Goal: Task Accomplishment & Management: Use online tool/utility

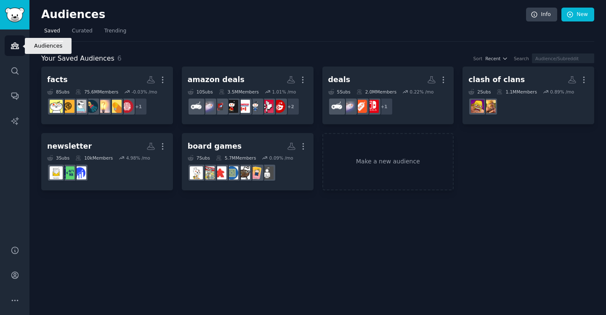
click at [13, 45] on icon "Sidebar" at bounding box center [15, 46] width 8 height 6
click at [15, 46] on icon "Sidebar" at bounding box center [15, 45] width 9 height 9
click at [16, 45] on icon "Sidebar" at bounding box center [15, 46] width 8 height 6
click at [377, 160] on link "Make a new audience" at bounding box center [388, 162] width 132 height 58
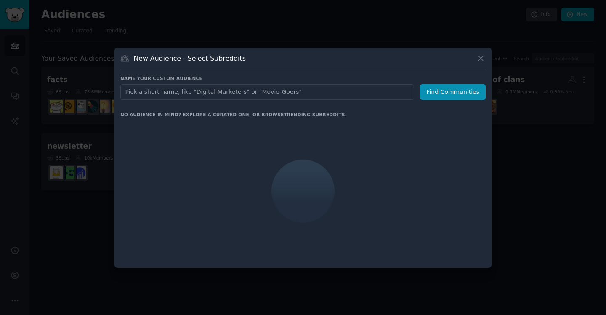
click at [281, 91] on input "text" at bounding box center [267, 92] width 294 height 16
click at [141, 94] on input "text" at bounding box center [267, 92] width 294 height 16
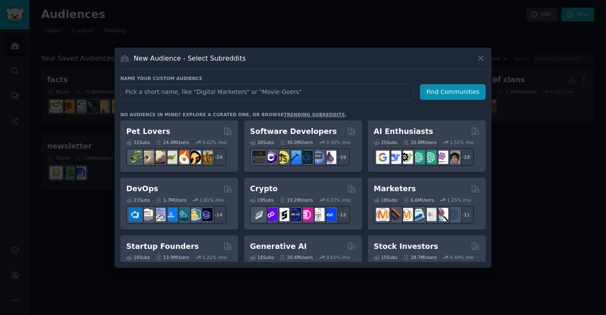
click at [141, 94] on input "text" at bounding box center [267, 92] width 294 height 16
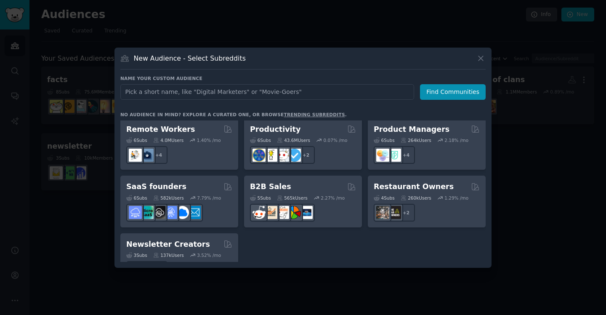
scroll to position [656, 0]
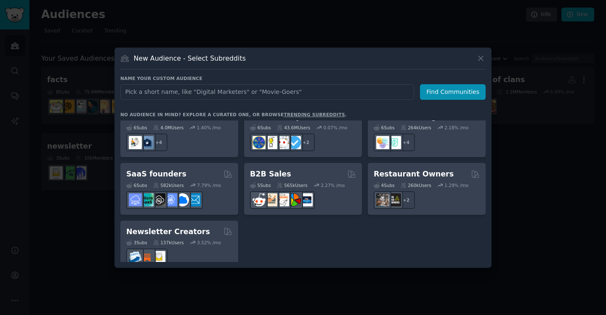
click at [183, 88] on input "text" at bounding box center [267, 92] width 294 height 16
click at [177, 92] on input "text" at bounding box center [267, 92] width 294 height 16
type input "t"
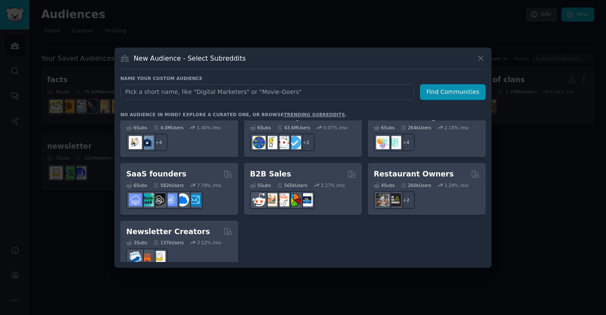
type input "T"
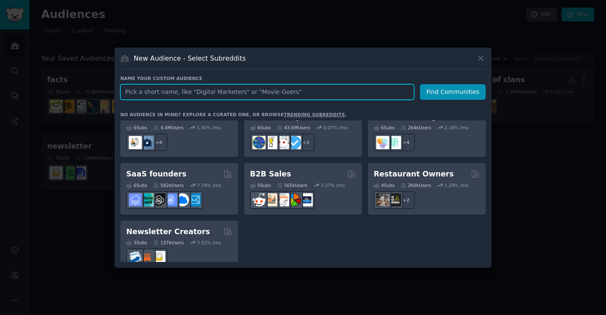
click at [253, 95] on input "text" at bounding box center [267, 92] width 294 height 16
paste input "Travel"
click at [126, 90] on input "Travel" at bounding box center [267, 92] width 294 height 16
type input "World Travel"
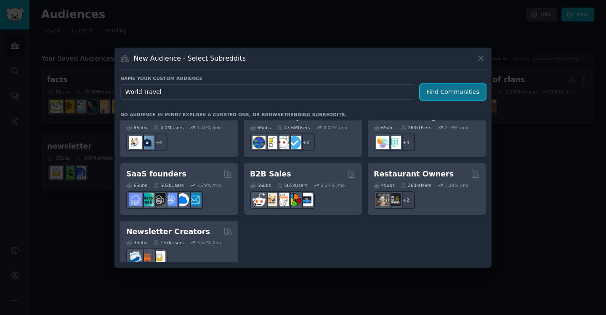
click at [449, 94] on button "Find Communities" at bounding box center [453, 92] width 66 height 16
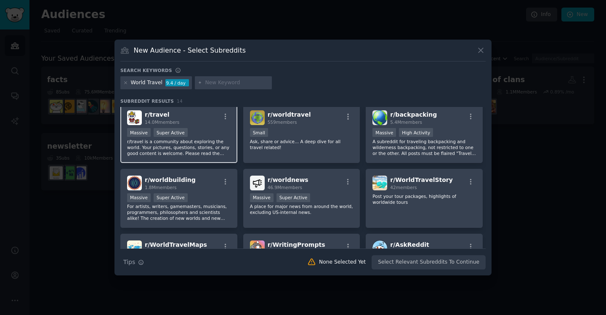
scroll to position [2, 0]
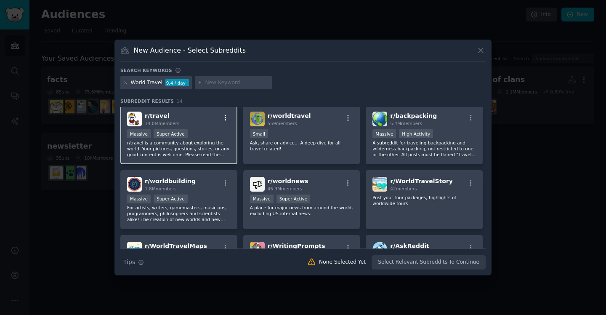
click at [224, 118] on icon "button" at bounding box center [226, 118] width 8 height 8
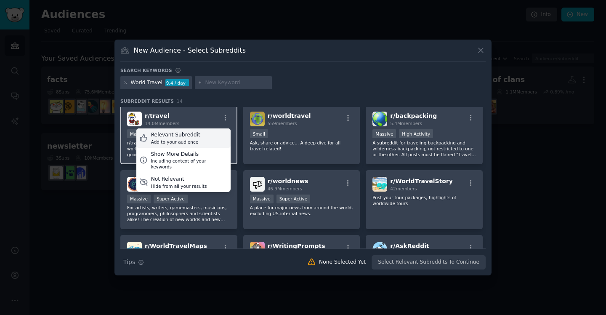
click at [193, 136] on div "Relevant Subreddit" at bounding box center [175, 135] width 49 height 8
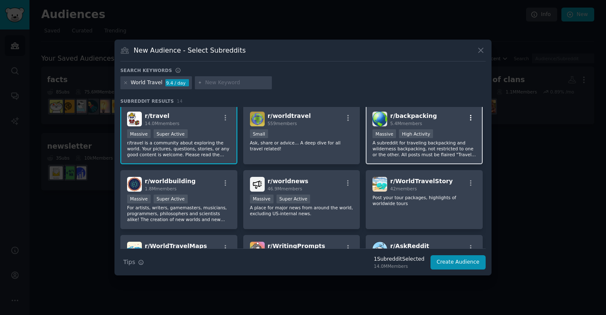
click at [468, 117] on icon "button" at bounding box center [471, 118] width 8 height 8
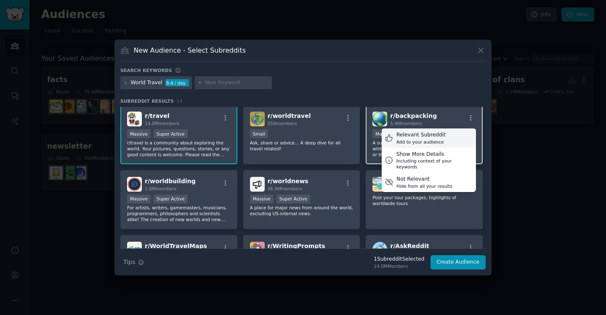
click at [436, 139] on div "Add to your audience" at bounding box center [420, 142] width 49 height 6
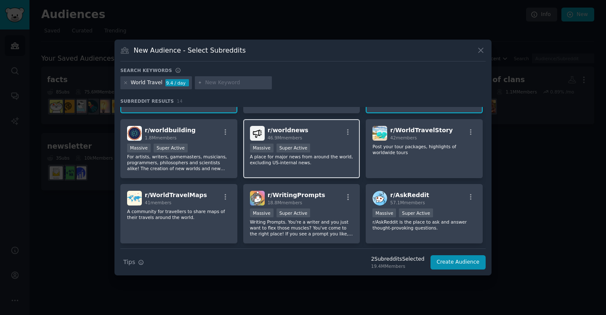
scroll to position [54, 0]
click at [344, 130] on icon "button" at bounding box center [348, 131] width 8 height 8
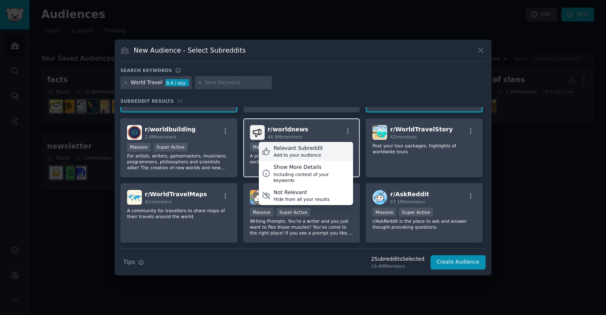
click at [315, 151] on div "Relevant Subreddit" at bounding box center [297, 149] width 49 height 8
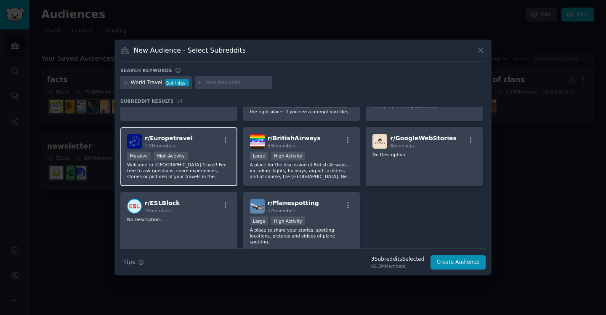
scroll to position [177, 0]
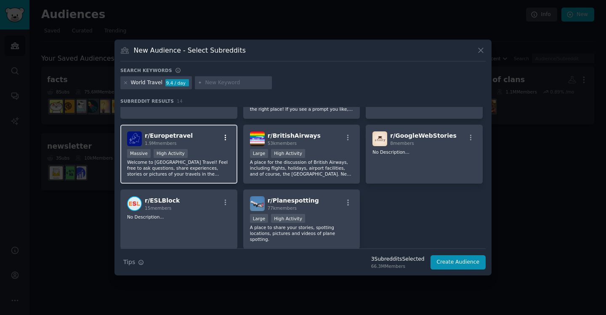
click at [223, 137] on icon "button" at bounding box center [226, 138] width 8 height 8
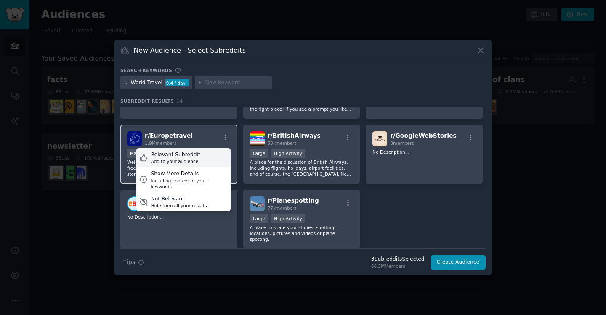
click at [195, 159] on div "Add to your audience" at bounding box center [175, 161] width 49 height 6
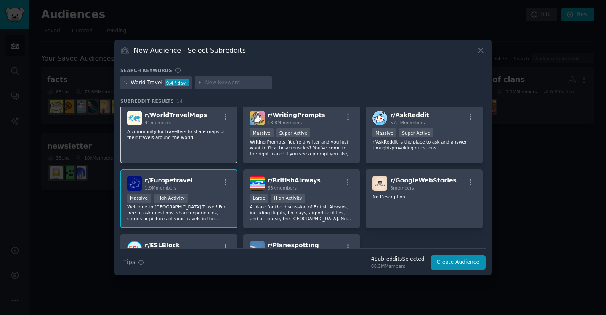
scroll to position [0, 0]
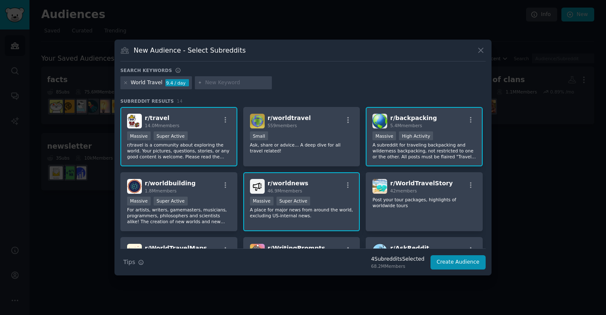
click at [210, 85] on input "text" at bounding box center [237, 83] width 64 height 8
type input "usa travel"
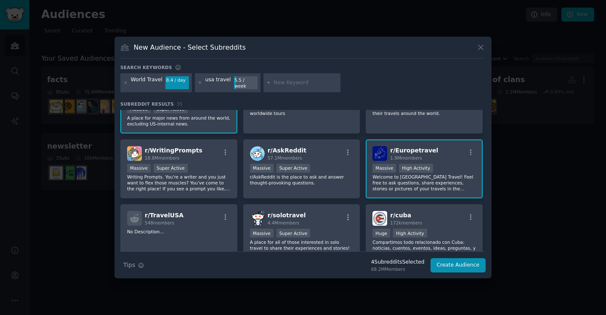
scroll to position [162, 0]
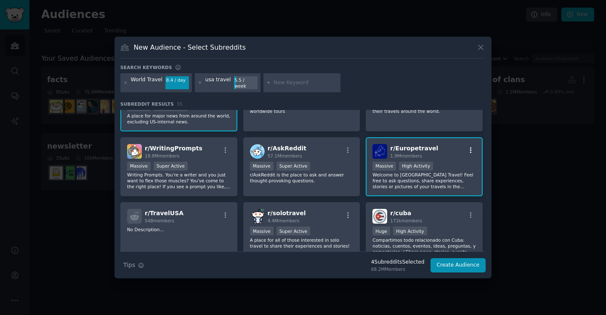
click at [467, 146] on icon "button" at bounding box center [471, 150] width 8 height 8
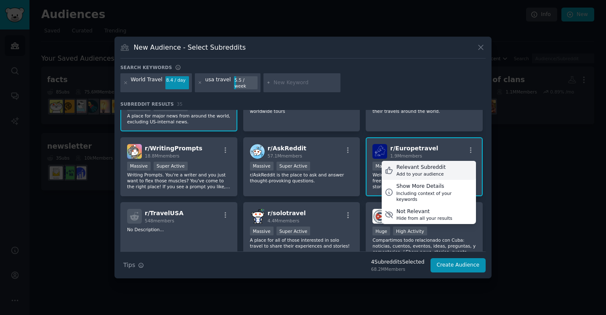
click at [426, 166] on div "Relevant Subreddit" at bounding box center [420, 168] width 49 height 8
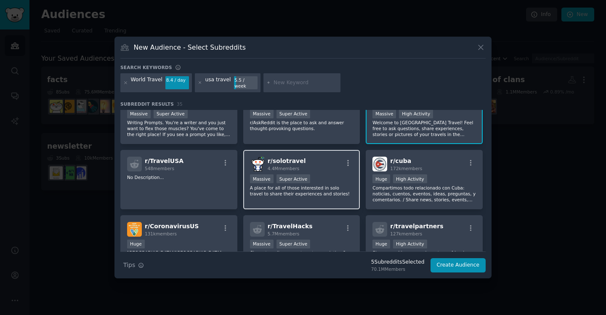
scroll to position [214, 0]
click at [346, 160] on icon "button" at bounding box center [348, 163] width 8 height 8
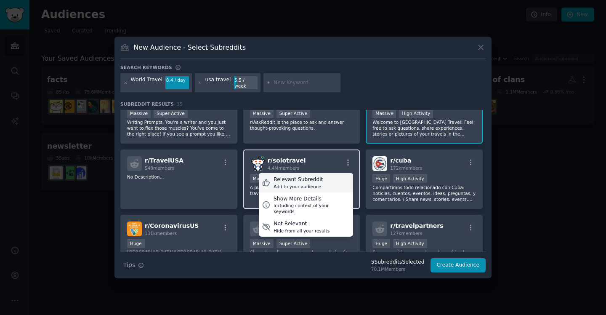
click at [320, 179] on div "Relevant Subreddit Add to your audience" at bounding box center [306, 182] width 94 height 19
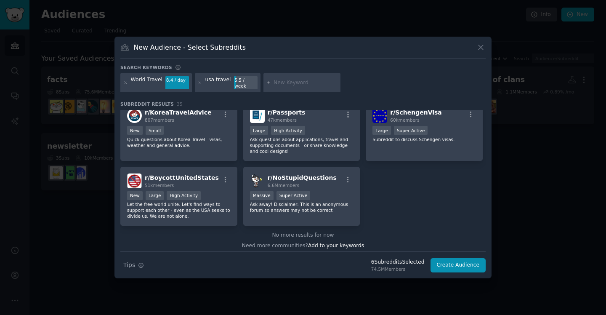
scroll to position [656, 0]
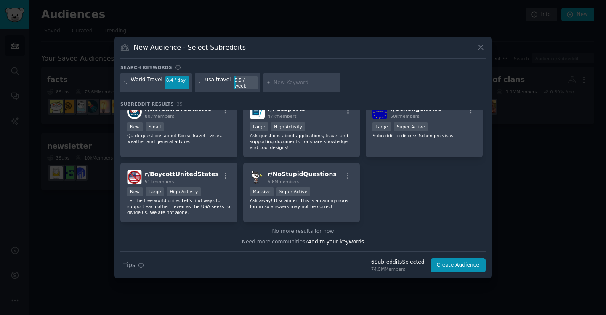
click at [286, 79] on input "text" at bounding box center [305, 83] width 64 height 8
type input "canada"
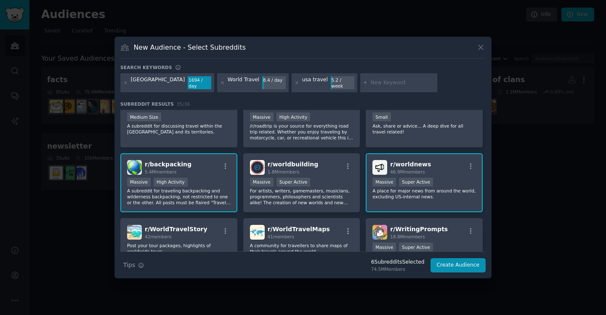
scroll to position [188, 0]
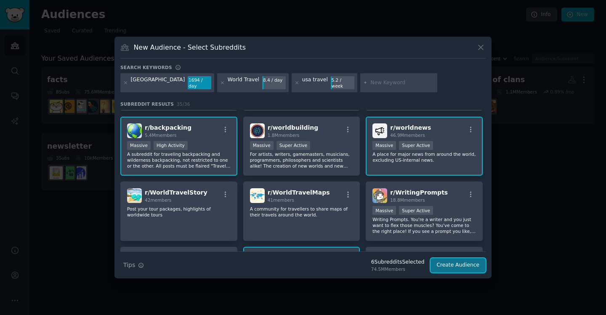
click at [459, 270] on button "Create Audience" at bounding box center [458, 265] width 56 height 14
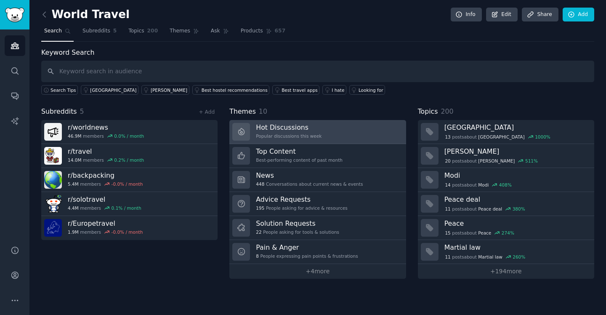
click at [297, 129] on h3 "Hot Discussions" at bounding box center [289, 127] width 66 height 9
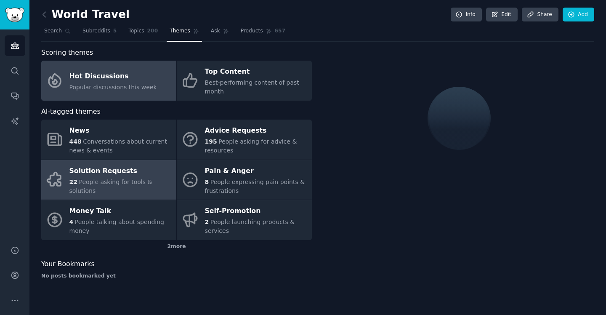
click at [110, 177] on div "Solution Requests" at bounding box center [120, 170] width 103 height 13
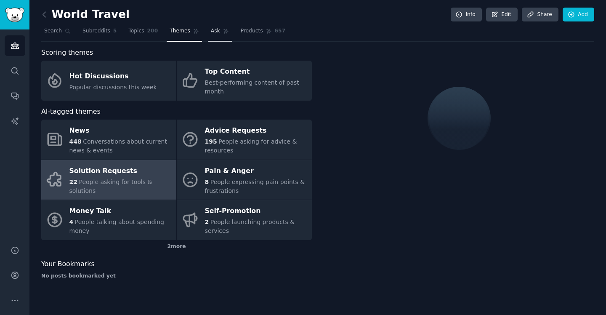
click at [217, 31] on span "Ask" at bounding box center [215, 31] width 9 height 8
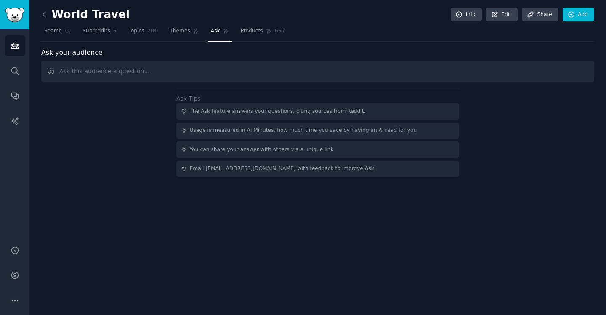
click at [229, 70] on input "text" at bounding box center [317, 71] width 553 height 21
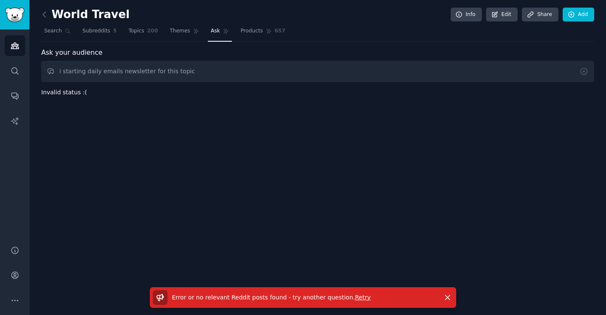
click at [198, 75] on input "i starting daily emails newsletter for this topic" at bounding box center [317, 71] width 553 height 21
drag, startPoint x: 269, startPoint y: 72, endPoint x: 295, endPoint y: 74, distance: 26.1
click at [295, 74] on input "i starting daily emails newsletter for this topic tell me what to include and t…" at bounding box center [317, 71] width 553 height 21
click at [323, 70] on input "i starting daily emails newsletter for this topic tell me what to include and t…" at bounding box center [317, 71] width 553 height 21
click at [446, 294] on icon "button" at bounding box center [447, 297] width 9 height 9
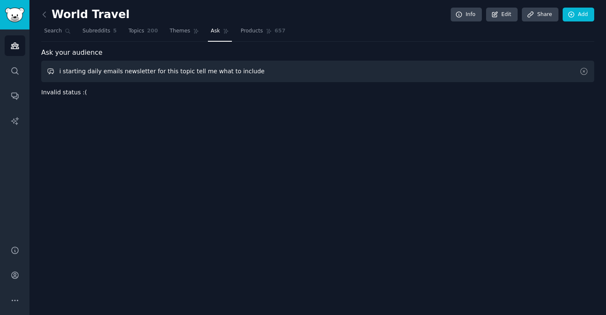
click at [295, 71] on input "i starting daily emails newsletter for this topic tell me what to include" at bounding box center [317, 71] width 553 height 21
drag, startPoint x: 184, startPoint y: 70, endPoint x: 255, endPoint y: 76, distance: 71.3
click at [255, 76] on input "i starting daily emails newsletter for this topic tell me what to include" at bounding box center [317, 71] width 553 height 21
type input "i starting daily emails newsletter for this topic"
click at [207, 70] on input "i starting daily emails newsletter for this topic" at bounding box center [317, 71] width 553 height 21
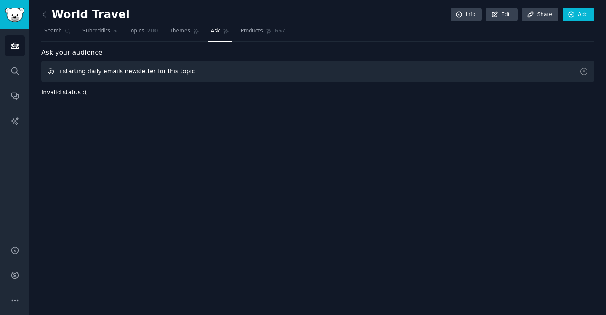
click at [198, 71] on input "i starting daily emails newsletter for this topic" at bounding box center [317, 71] width 553 height 21
click at [66, 31] on icon at bounding box center [68, 31] width 6 height 6
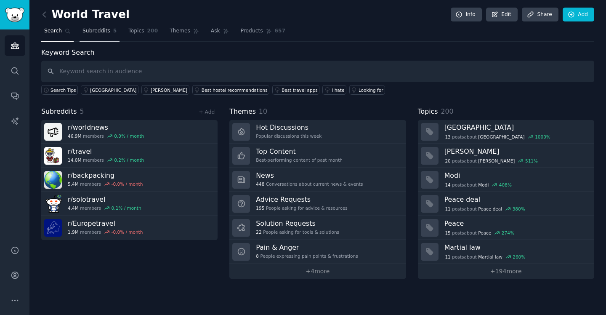
click at [96, 30] on span "Subreddits" at bounding box center [96, 31] width 28 height 8
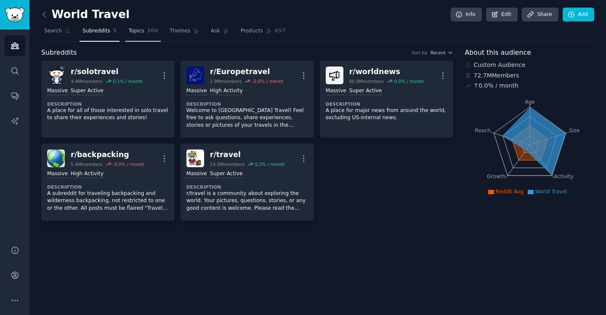
click at [147, 34] on span "200" at bounding box center [152, 31] width 11 height 8
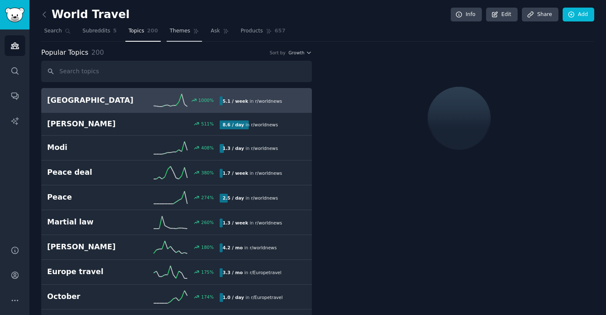
click at [182, 33] on span "Themes" at bounding box center [179, 31] width 21 height 8
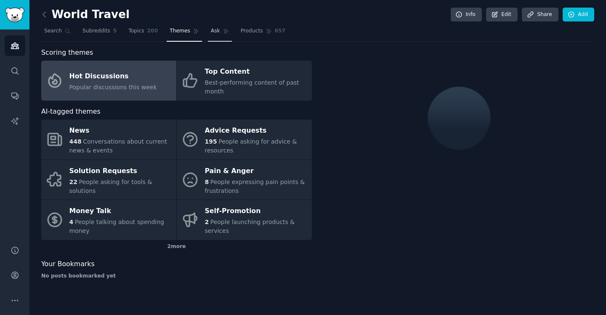
click at [220, 29] on link "Ask" at bounding box center [220, 32] width 24 height 17
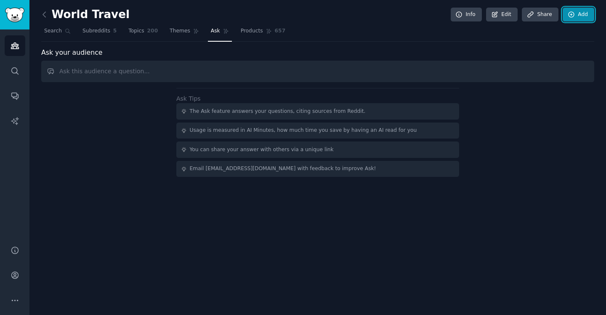
click at [570, 15] on icon at bounding box center [571, 15] width 8 height 8
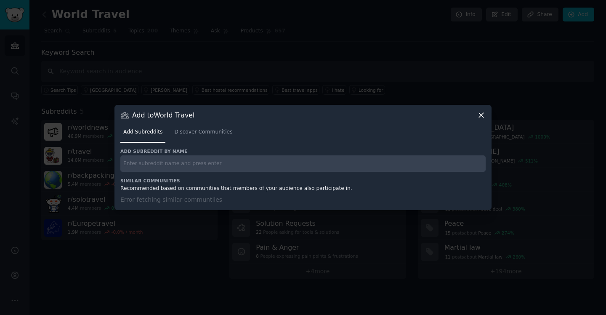
click at [479, 113] on icon at bounding box center [481, 115] width 5 height 5
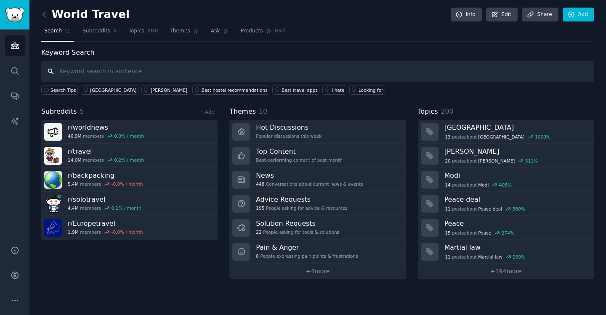
click at [173, 67] on input "text" at bounding box center [317, 71] width 553 height 21
click at [213, 32] on span "Ask" at bounding box center [215, 31] width 9 height 8
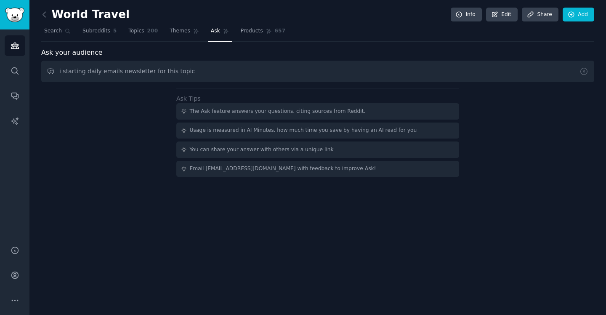
type input "i starting daily emails newsletter for this topic"
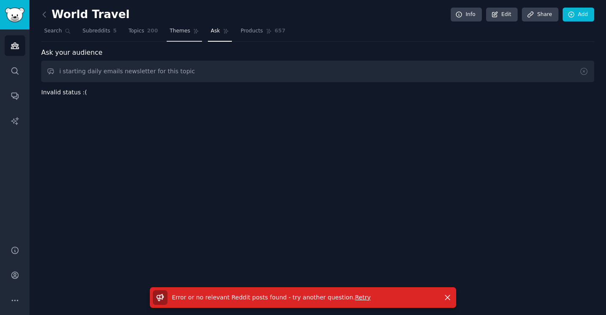
click at [183, 29] on span "Themes" at bounding box center [179, 31] width 21 height 8
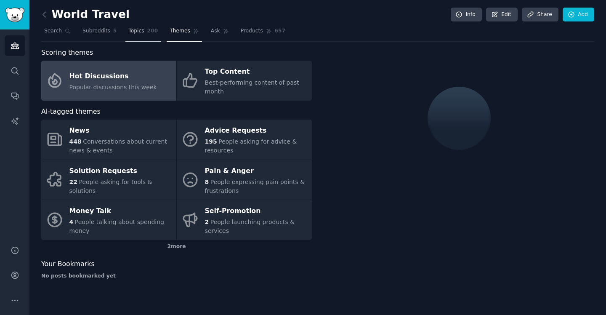
click at [133, 33] on span "Topics" at bounding box center [136, 31] width 16 height 8
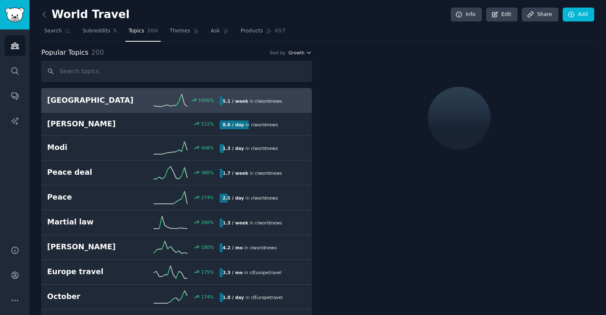
click at [308, 53] on icon "button" at bounding box center [308, 53] width 3 height 2
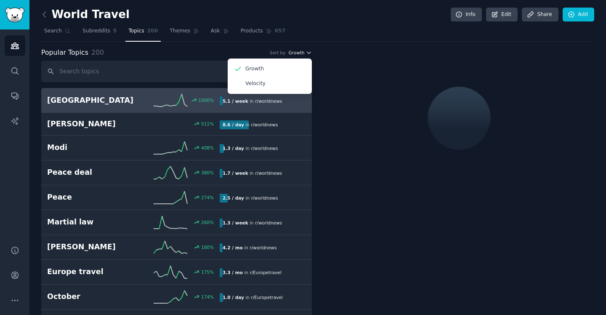
click at [308, 53] on icon "button" at bounding box center [308, 53] width 3 height 2
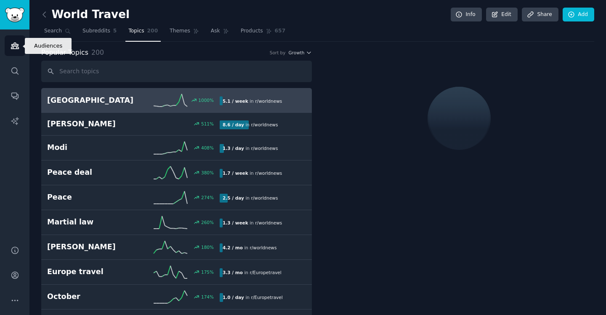
click at [13, 50] on link "Audiences" at bounding box center [15, 45] width 21 height 21
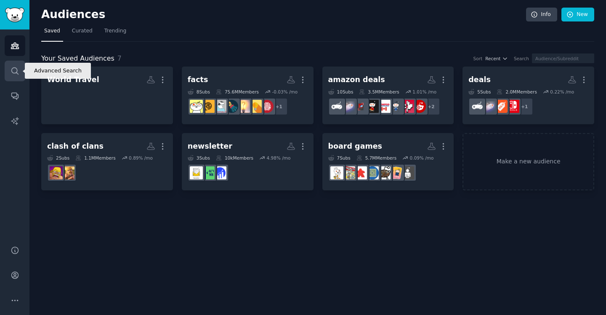
click at [14, 68] on icon "Sidebar" at bounding box center [15, 70] width 9 height 9
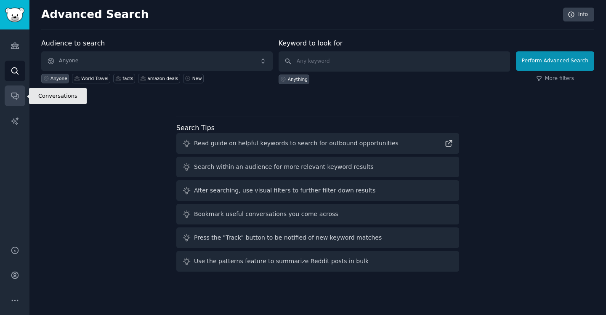
click at [16, 95] on icon "Sidebar" at bounding box center [14, 96] width 7 height 7
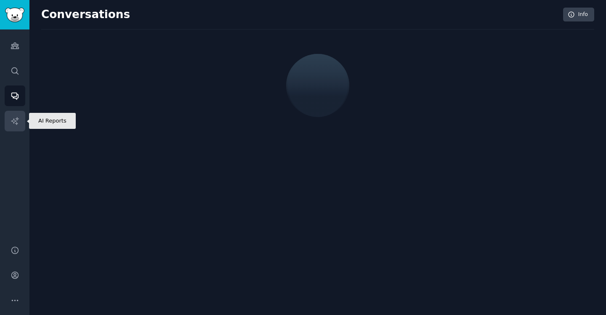
click at [17, 120] on icon "Sidebar" at bounding box center [14, 120] width 7 height 7
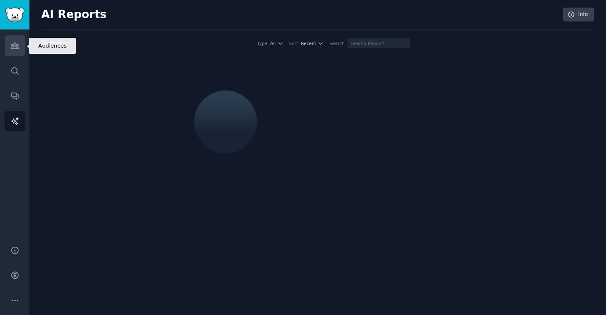
click at [14, 44] on icon "Sidebar" at bounding box center [15, 45] width 9 height 9
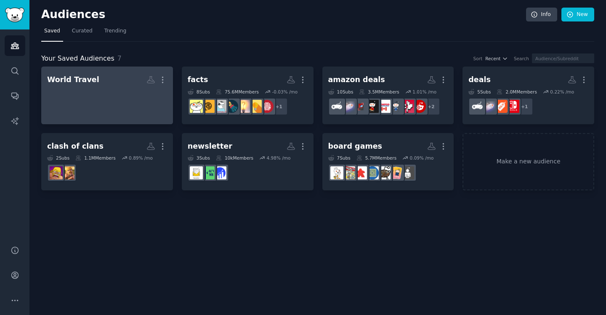
click at [71, 77] on div "World Travel" at bounding box center [73, 79] width 52 height 11
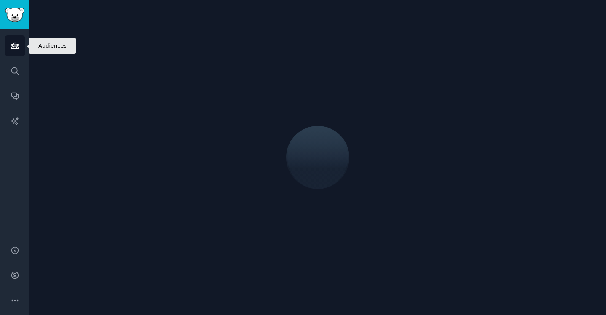
click at [13, 46] on icon "Sidebar" at bounding box center [15, 46] width 8 height 6
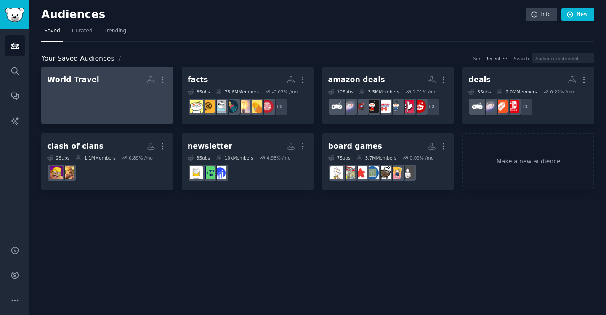
click at [74, 82] on div "World Travel" at bounding box center [73, 79] width 52 height 11
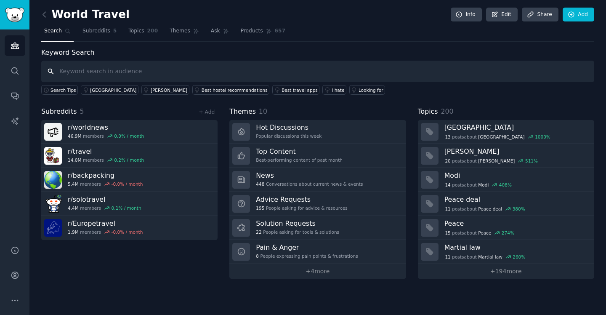
click at [163, 70] on input "text" at bounding box center [317, 71] width 553 height 21
click at [183, 70] on input "text" at bounding box center [317, 71] width 553 height 21
paste input "i starting daily emails newsletter for this topic"
type input "i starting daily emails newsletter for this topic"
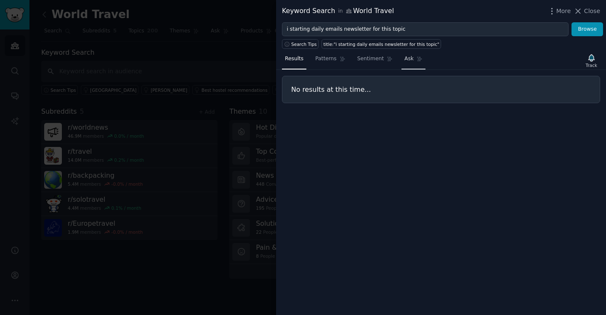
click at [405, 60] on span "Ask" at bounding box center [408, 59] width 9 height 8
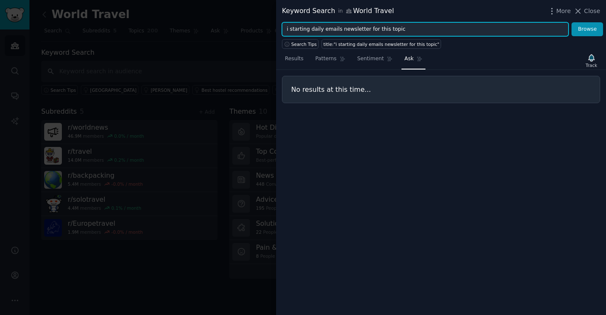
click at [407, 29] on input "i starting daily emails newsletter for this topic" at bounding box center [425, 29] width 286 height 14
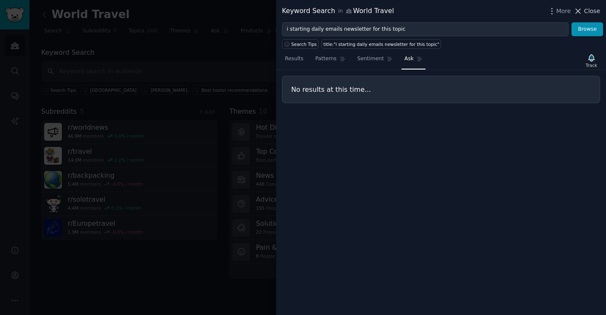
click at [578, 8] on icon at bounding box center [577, 11] width 9 height 9
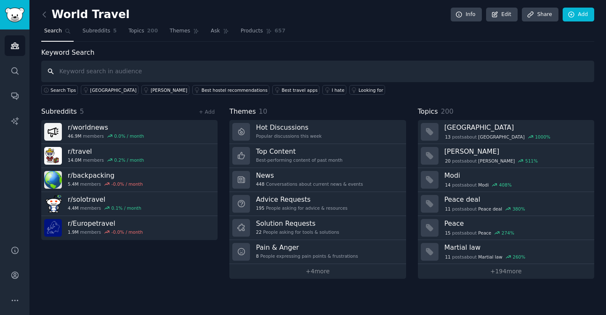
click at [135, 75] on input "text" at bounding box center [317, 71] width 553 height 21
click at [216, 30] on span "Ask" at bounding box center [215, 31] width 9 height 8
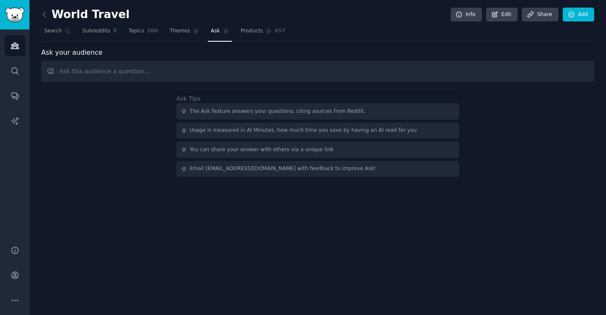
click at [185, 71] on input "text" at bounding box center [317, 71] width 553 height 21
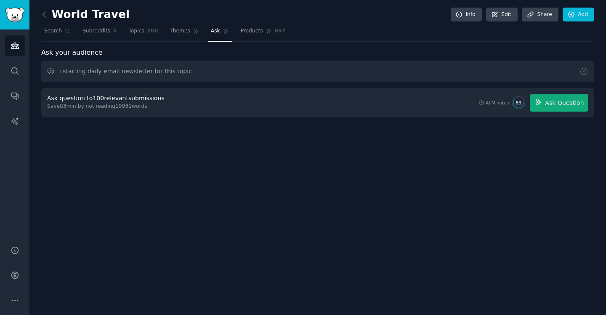
type input "i starting daily email newsletter for this topic"
click at [13, 45] on icon "Sidebar" at bounding box center [15, 45] width 9 height 9
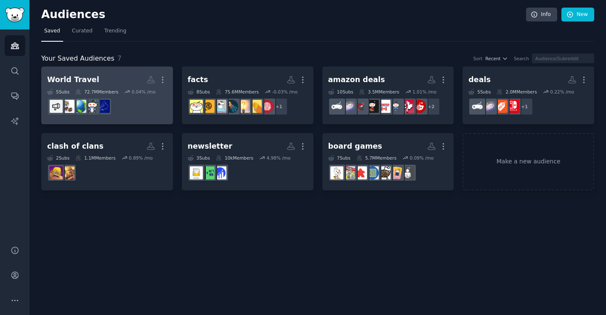
click at [68, 77] on div "World Travel" at bounding box center [73, 79] width 52 height 11
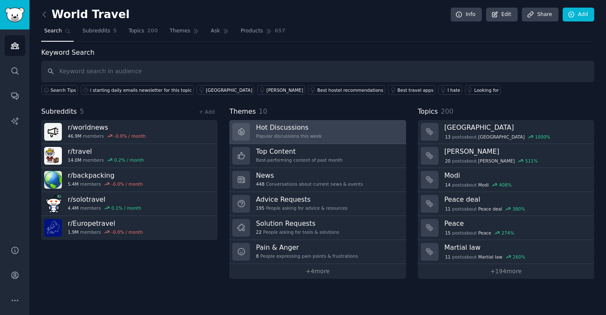
click at [279, 127] on h3 "Hot Discussions" at bounding box center [289, 127] width 66 height 9
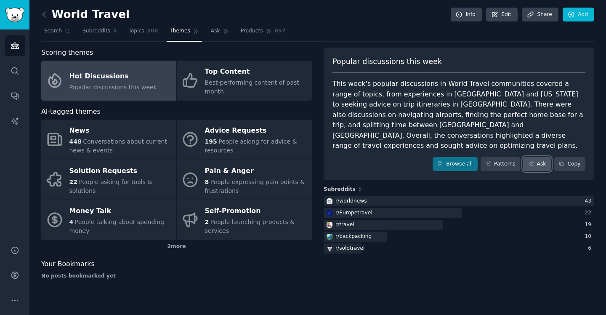
click at [534, 157] on link "Ask" at bounding box center [537, 164] width 28 height 14
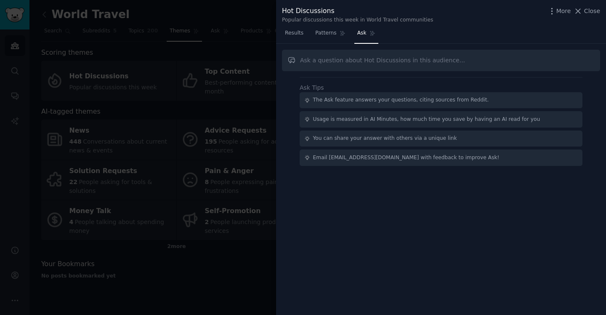
click at [446, 53] on input "text" at bounding box center [441, 60] width 318 height 21
click at [572, 61] on input "i starting daily email newsletter for this topic. can u tell me what to include…" at bounding box center [441, 60] width 318 height 21
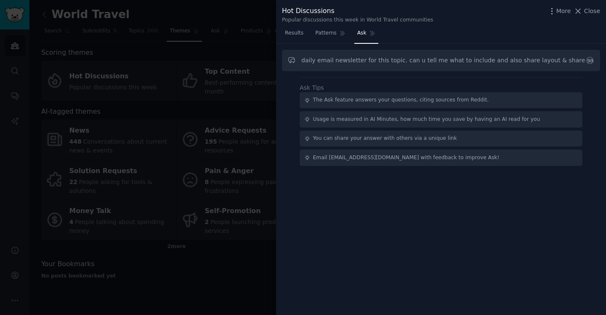
click at [572, 61] on input "i starting daily email newsletter for this topic. can u tell me what to include…" at bounding box center [441, 60] width 318 height 21
type input "i starting daily email newsletter for this topic. can u tell me what to include…"
paste input "I am starting a daily email newsletter for this topic. can u tell me what to in…"
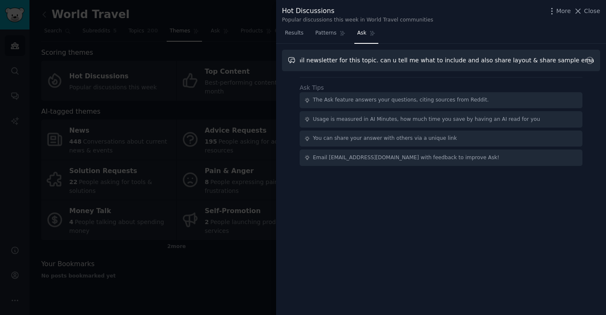
type input "I am starting a daily email newsletter for this topic. can u tell me what to in…"
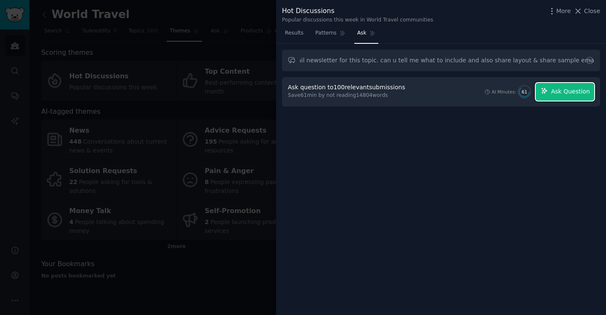
scroll to position [0, 0]
click at [562, 95] on span "Ask Question" at bounding box center [569, 91] width 39 height 9
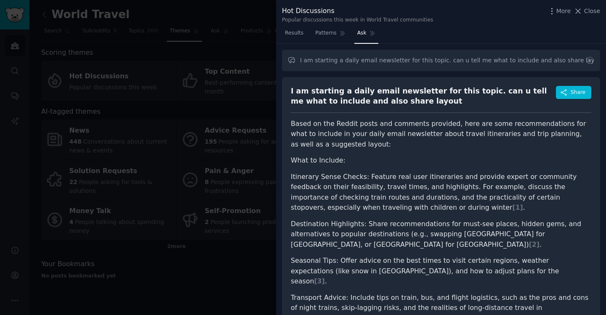
click at [330, 88] on div "I am starting a daily email newsletter for this topic. can u tell me what to in…" at bounding box center [423, 96] width 265 height 21
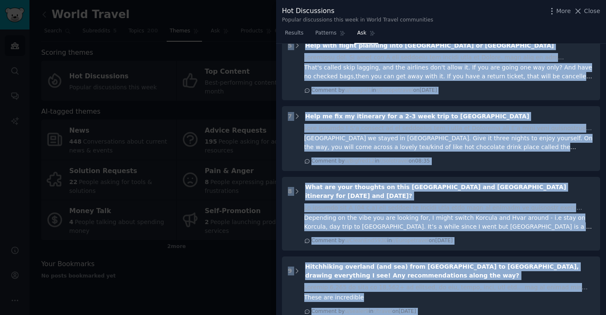
scroll to position [1033, 0]
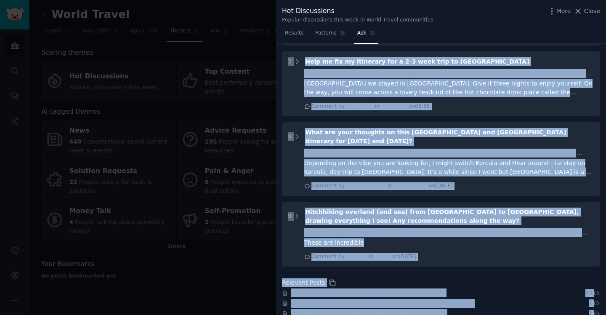
drag, startPoint x: 288, startPoint y: 90, endPoint x: 474, endPoint y: 314, distance: 290.9
click at [474, 314] on div "I am starting a daily email newsletter for this topic. can u tell me what to in…" at bounding box center [441, 179] width 330 height 271
copy div "I am starting a daily email newsletter for this topic. can u tell me what to in…"
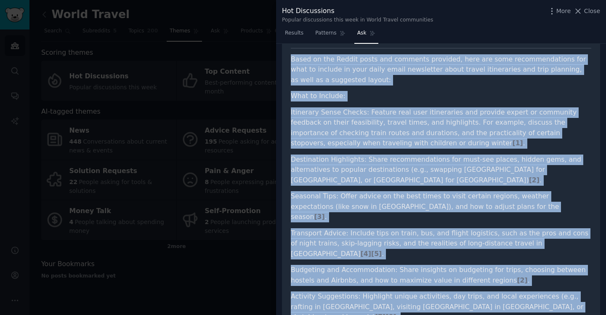
scroll to position [68, 0]
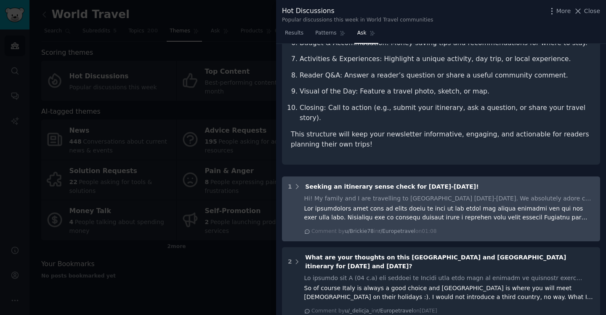
scroll to position [546, 0]
click at [323, 183] on span "Seeking an itinerary sense check for Jan-Feb 2026!" at bounding box center [391, 186] width 173 height 7
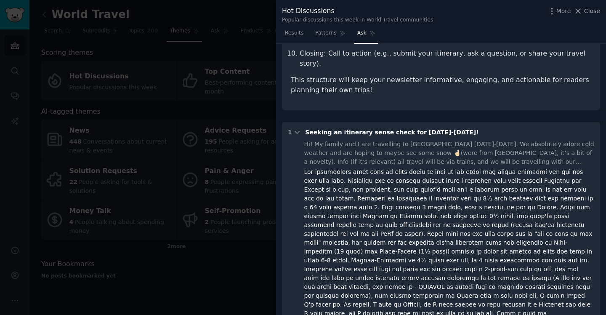
scroll to position [599, 0]
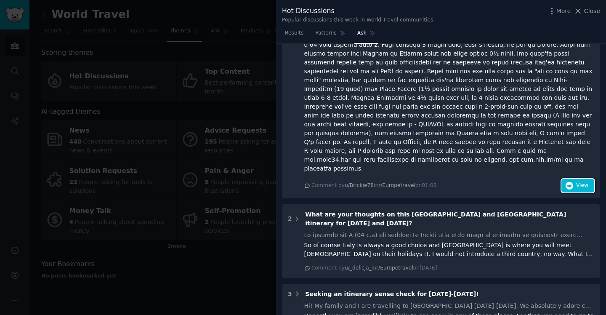
scroll to position [765, 0]
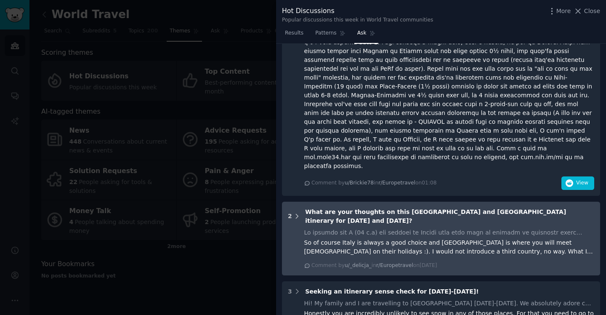
click at [296, 212] on icon at bounding box center [297, 216] width 8 height 8
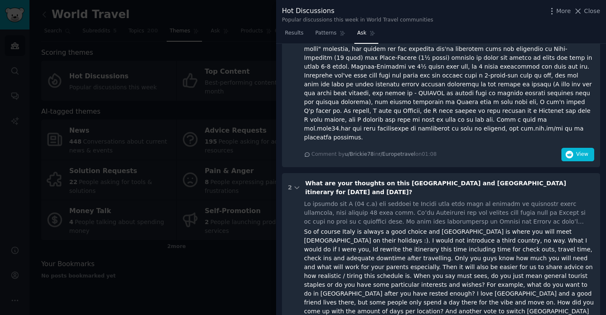
scroll to position [799, 0]
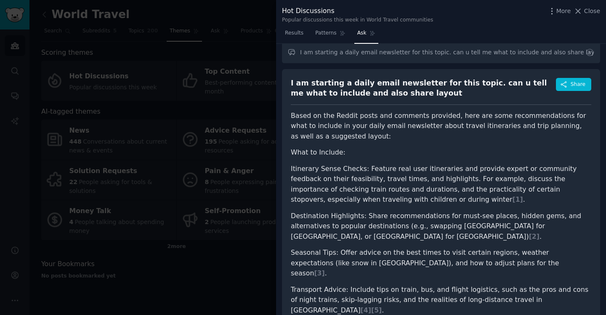
scroll to position [0, 0]
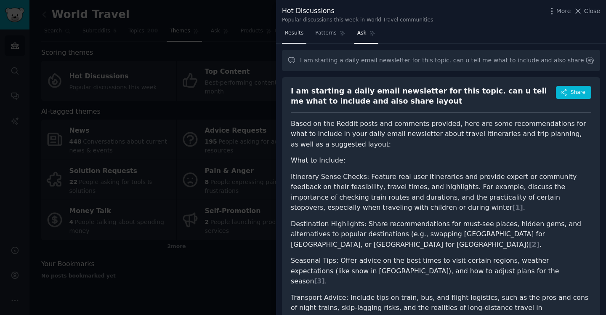
click at [291, 32] on span "Results" at bounding box center [294, 33] width 19 height 8
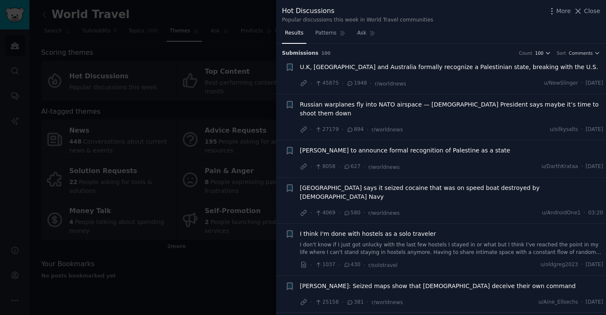
click at [548, 53] on icon "button" at bounding box center [548, 53] width 6 height 6
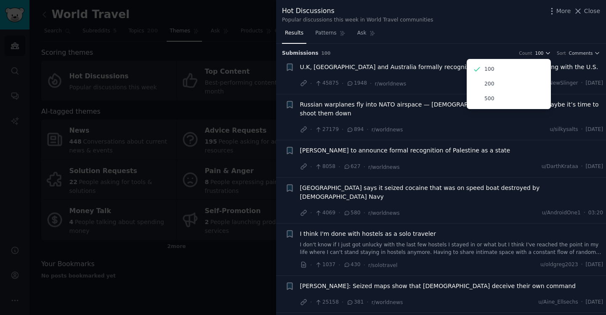
click at [548, 54] on icon "button" at bounding box center [548, 53] width 6 height 6
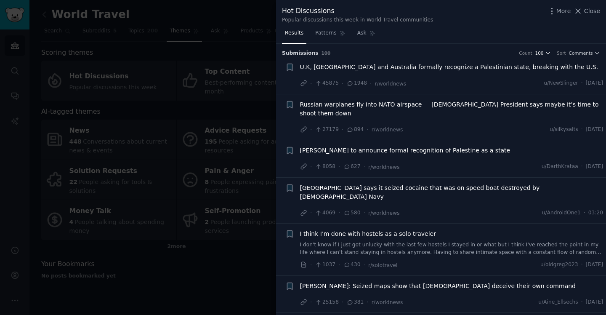
click at [548, 51] on icon "button" at bounding box center [548, 53] width 6 height 6
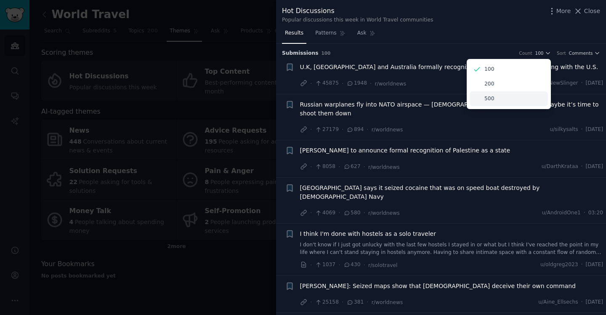
click at [508, 98] on div "500" at bounding box center [508, 98] width 78 height 15
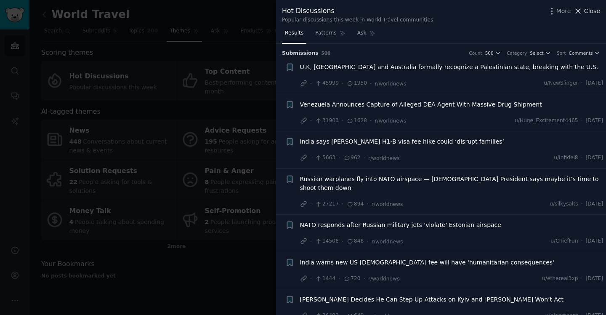
click at [585, 12] on span "Close" at bounding box center [592, 11] width 16 height 9
click at [584, 9] on link "Add" at bounding box center [578, 15] width 32 height 14
click at [598, 11] on div "World Travel Info Edit Share Add Search Subreddits 5 Topics 200 Themes Ask Prod…" at bounding box center [317, 157] width 576 height 315
click at [598, 10] on div "World Travel Info Edit Share Add Search Subreddits 5 Topics 200 Themes Ask Prod…" at bounding box center [317, 157] width 576 height 315
click at [585, 11] on link "Add" at bounding box center [578, 15] width 32 height 14
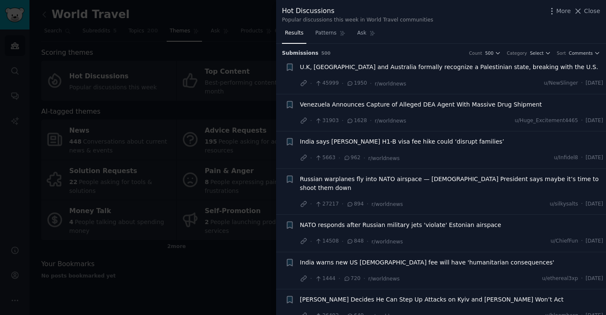
click at [590, 10] on link "Add" at bounding box center [578, 15] width 32 height 14
click at [577, 8] on link "Add" at bounding box center [578, 15] width 32 height 14
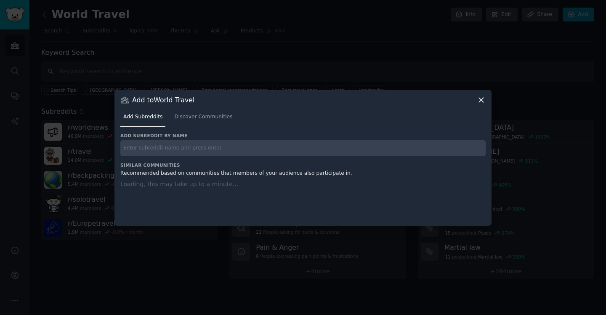
click at [577, 8] on div at bounding box center [303, 157] width 606 height 315
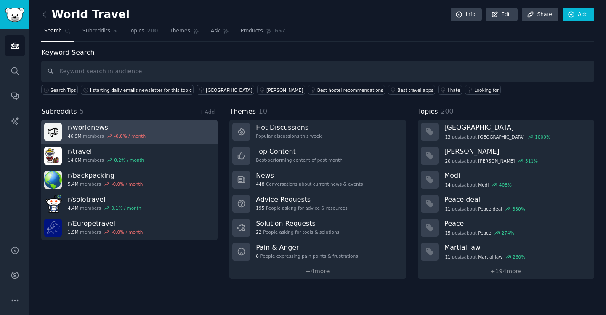
click at [90, 125] on h3 "r/ worldnews" at bounding box center [107, 127] width 78 height 9
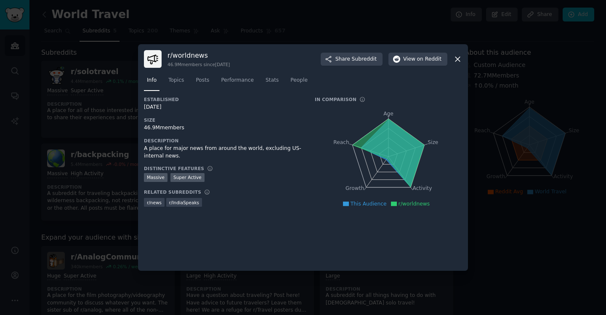
click at [456, 60] on icon at bounding box center [457, 59] width 5 height 5
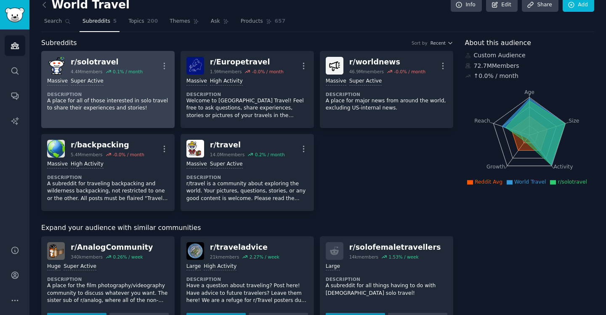
scroll to position [9, 0]
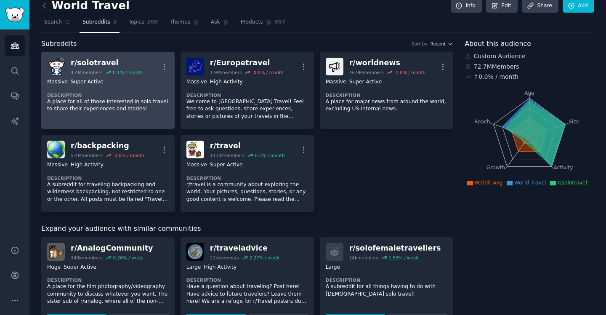
click at [81, 58] on div "r/ solotravel" at bounding box center [107, 63] width 72 height 11
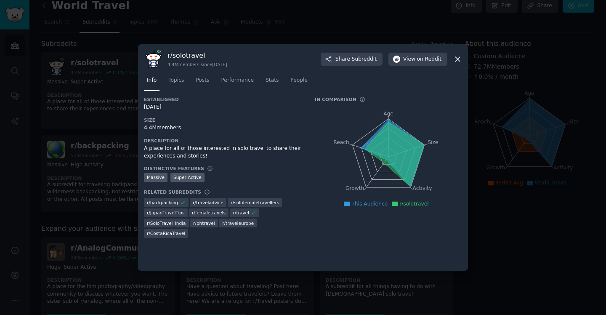
click at [459, 60] on icon at bounding box center [457, 59] width 9 height 9
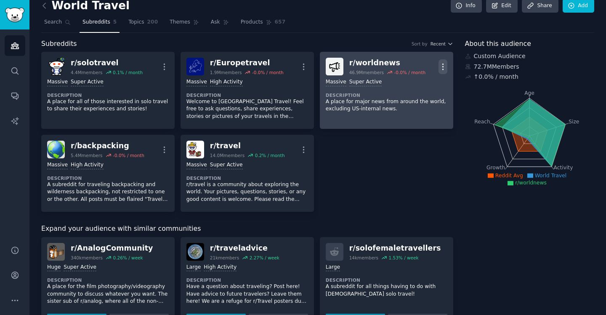
click at [442, 66] on icon "button" at bounding box center [442, 67] width 1 height 6
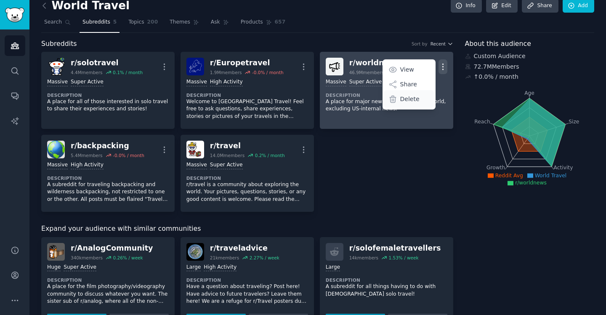
click at [404, 102] on p "Delete" at bounding box center [409, 99] width 19 height 9
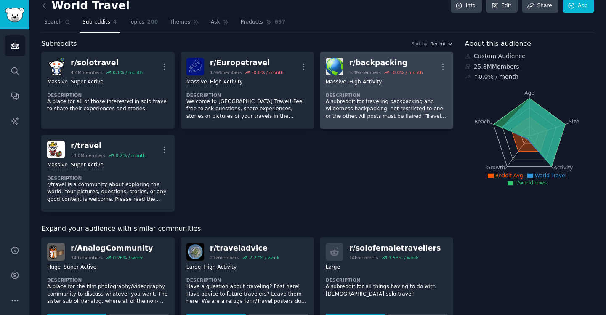
click at [404, 98] on p "A subreddit for traveling backpacking and wilderness backpacking, not restricte…" at bounding box center [386, 109] width 122 height 22
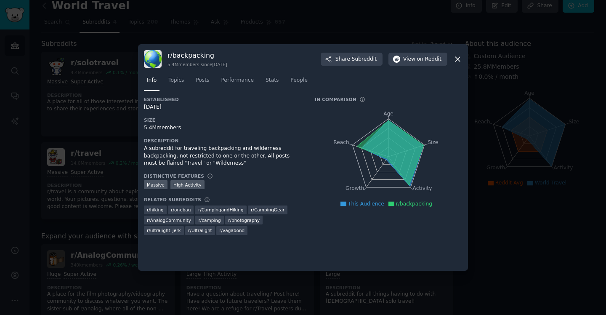
click at [460, 58] on icon at bounding box center [457, 59] width 9 height 9
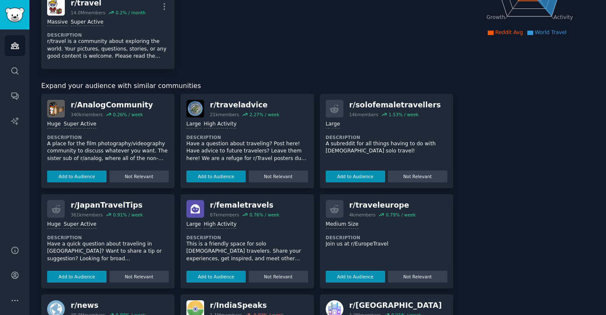
scroll to position [159, 0]
click at [215, 177] on button "Add to Audience" at bounding box center [215, 176] width 59 height 12
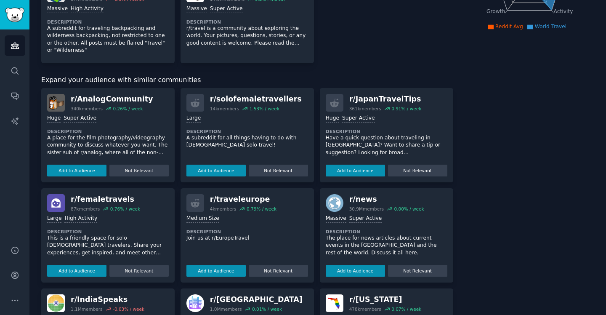
scroll to position [165, 0]
click at [356, 169] on button "Add to Audience" at bounding box center [354, 170] width 59 height 12
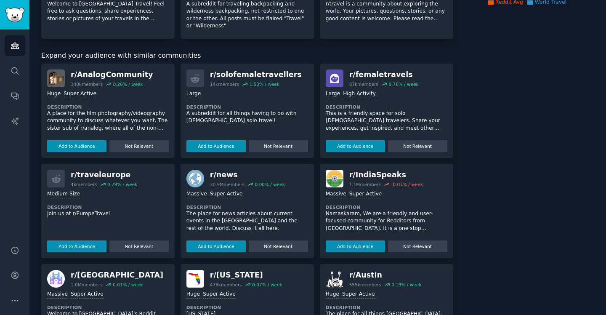
scroll to position [190, 0]
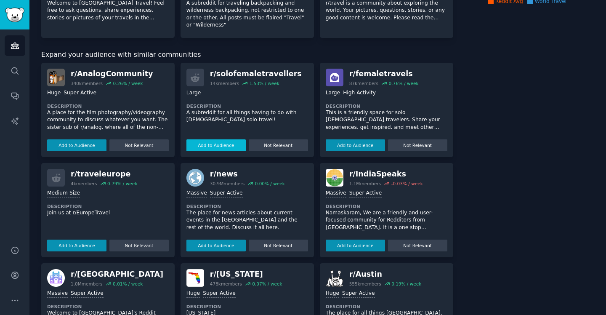
click at [209, 146] on button "Add to Audience" at bounding box center [215, 145] width 59 height 12
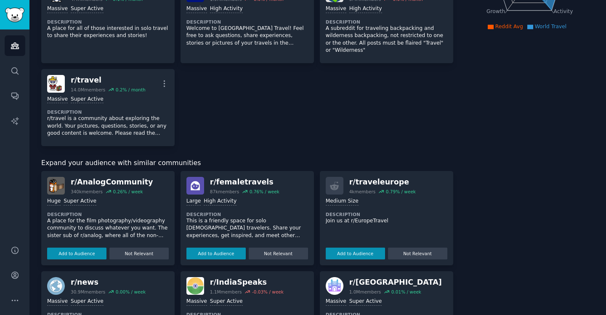
scroll to position [167, 0]
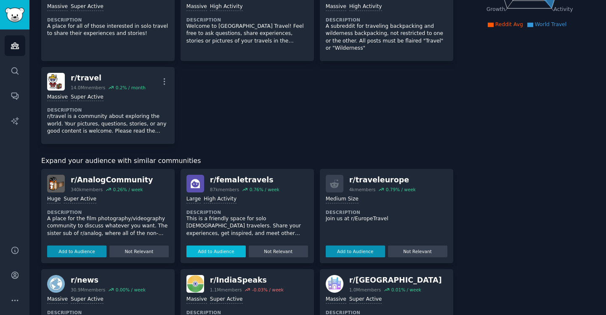
click at [216, 252] on button "Add to Audience" at bounding box center [215, 251] width 59 height 12
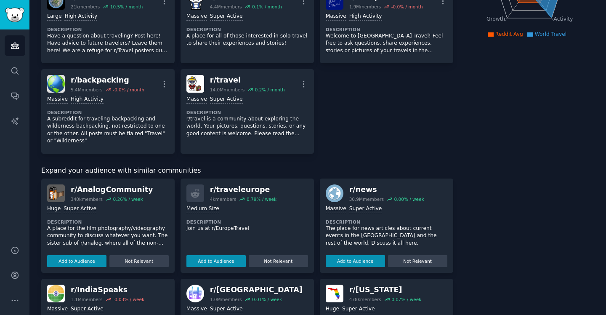
scroll to position [155, 0]
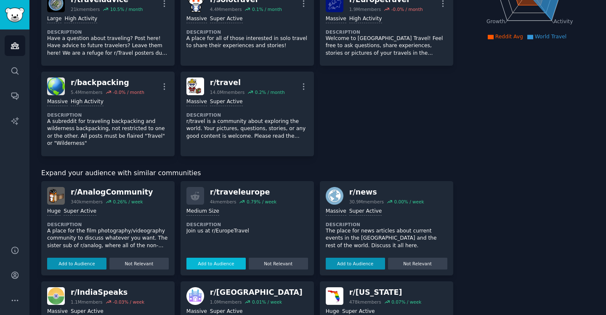
click at [215, 264] on button "Add to Audience" at bounding box center [215, 263] width 59 height 12
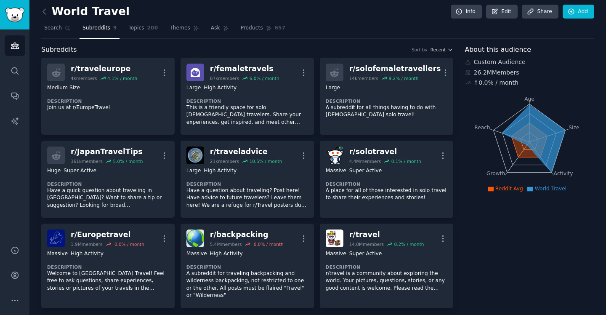
scroll to position [0, 0]
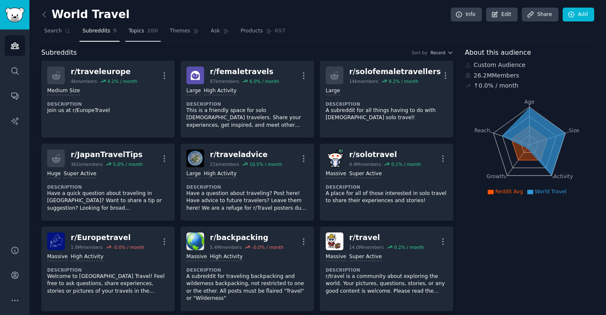
click at [134, 30] on span "Topics" at bounding box center [136, 31] width 16 height 8
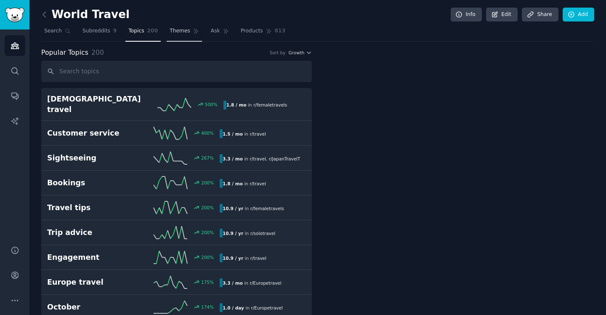
click at [182, 32] on span "Themes" at bounding box center [179, 31] width 21 height 8
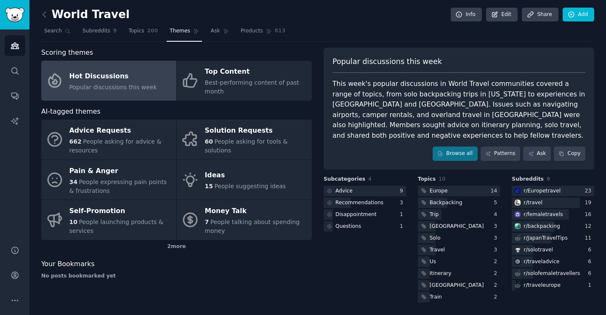
click at [108, 76] on div "Hot Discussions" at bounding box center [112, 75] width 87 height 13
click at [534, 146] on link "Ask" at bounding box center [537, 153] width 28 height 14
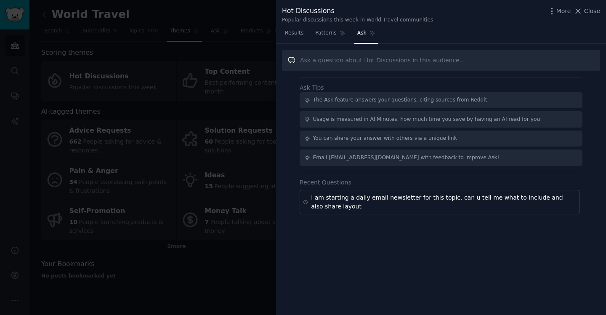
click at [335, 60] on input "text" at bounding box center [441, 60] width 318 height 21
paste input "I am starting a daily email newsletter for this topic. can u tell me what to in…"
type input "I am starting a daily email newsletter for this topic. can u tell me what to in…"
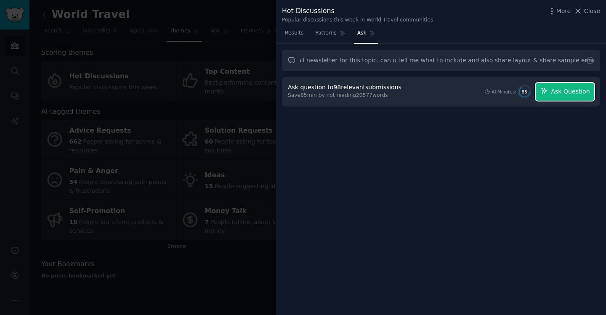
click at [566, 91] on span "Ask Question" at bounding box center [569, 91] width 39 height 9
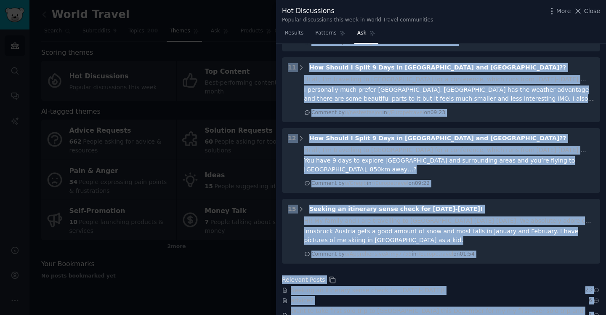
scroll to position [1352, 0]
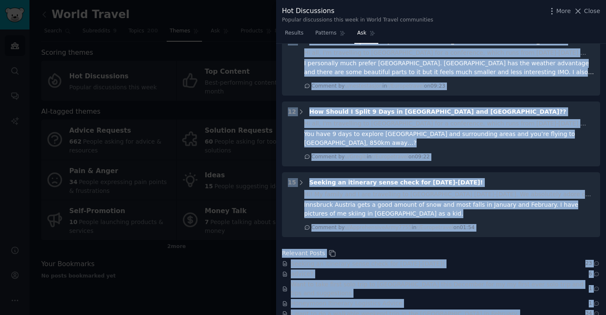
drag, startPoint x: 289, startPoint y: 120, endPoint x: 472, endPoint y: 312, distance: 265.6
click at [472, 312] on div "I am starting a daily email newsletter for this topic. can u tell me what to in…" at bounding box center [441, 179] width 330 height 271
copy div "Based on the Reddit posts and comments, here are some suggestions for what to i…"
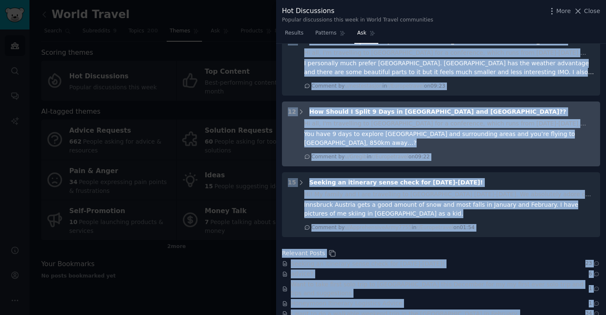
click at [487, 107] on div "12 How Should I Split 9 Days in Paris and Barcelona??" at bounding box center [441, 111] width 306 height 9
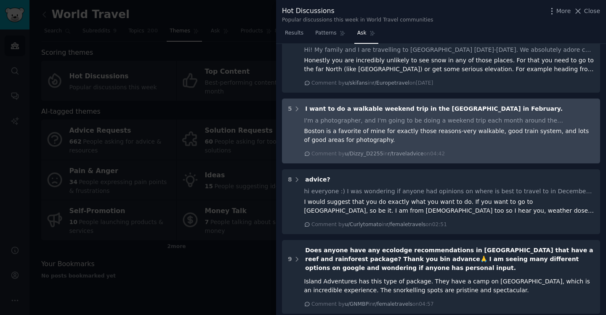
scroll to position [1004, 0]
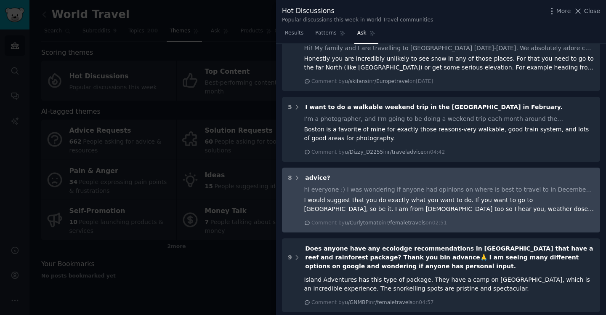
click at [460, 196] on div "I would suggest that you do exactly what you want to do. If you want to go to P…" at bounding box center [449, 205] width 290 height 18
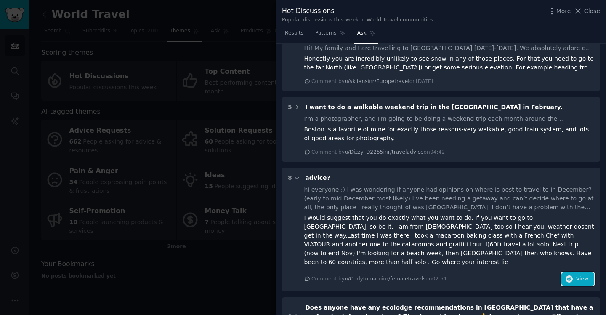
click at [591, 272] on button "View" at bounding box center [577, 278] width 33 height 13
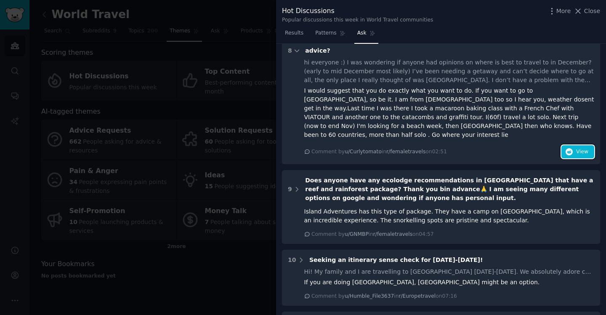
scroll to position [1132, 0]
click at [578, 10] on icon at bounding box center [578, 11] width 5 height 5
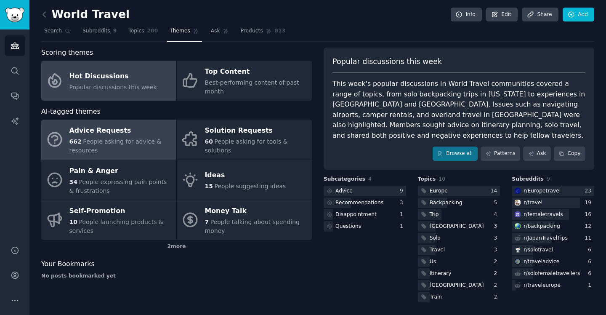
click at [109, 135] on div "Advice Requests" at bounding box center [120, 130] width 103 height 13
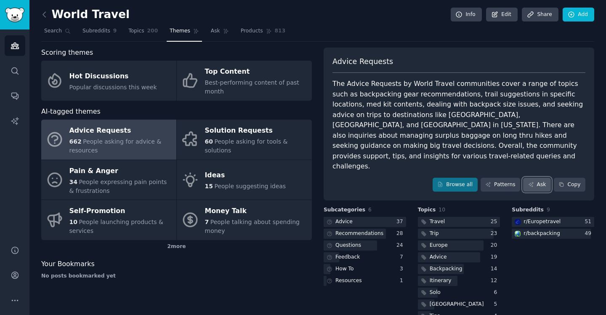
click at [537, 177] on link "Ask" at bounding box center [537, 184] width 28 height 14
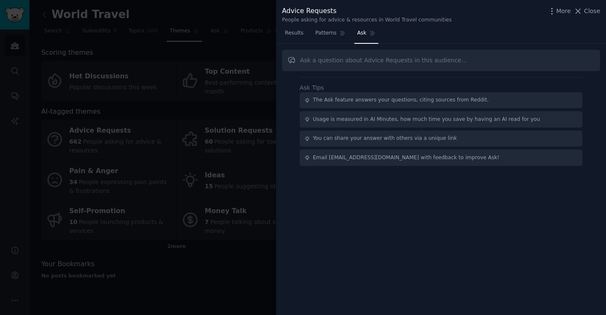
click at [371, 62] on input "text" at bounding box center [441, 60] width 318 height 21
type input "Based on the Reddit posts and comments, here are some suggestions for what to i…"
paste input "I am starting a daily email newsletter for this topic. can u tell me what to in…"
type input "I am starting a daily email newsletter for this topic. can u tell me what to in…"
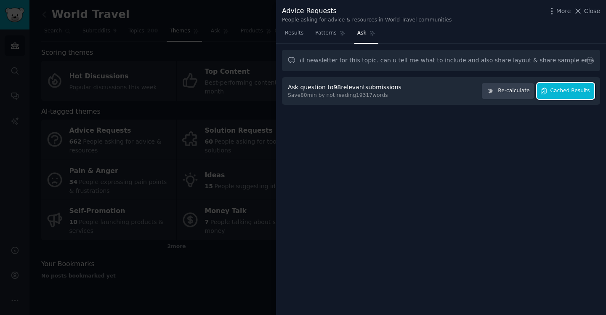
scroll to position [0, 0]
click at [580, 93] on span "Cached Results" at bounding box center [570, 91] width 40 height 8
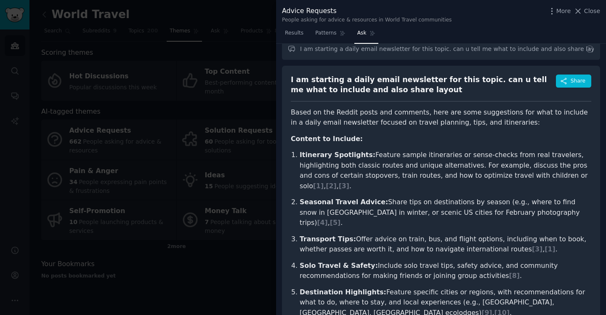
scroll to position [15, 0]
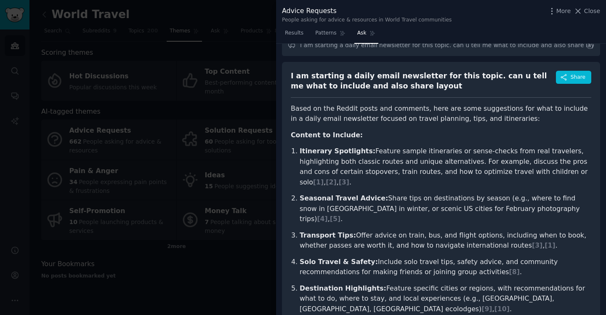
click at [254, 55] on div at bounding box center [303, 157] width 606 height 315
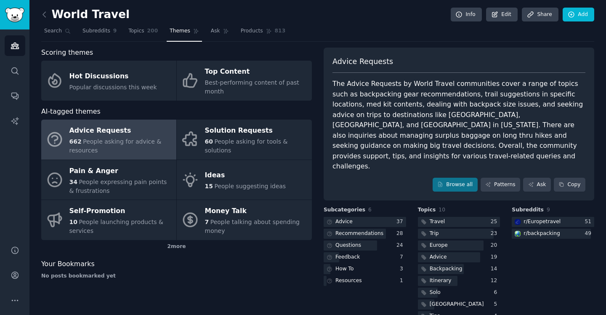
click at [101, 128] on div "Advice Requests" at bounding box center [120, 130] width 103 height 13
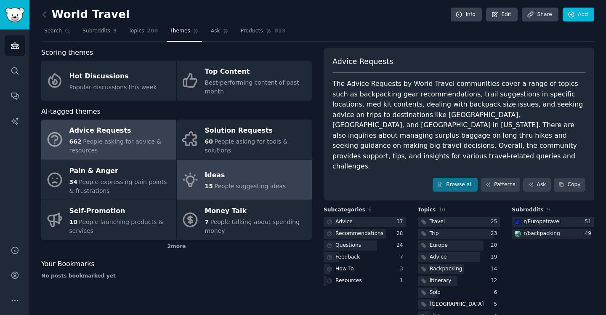
click at [220, 171] on div "Ideas" at bounding box center [245, 175] width 81 height 13
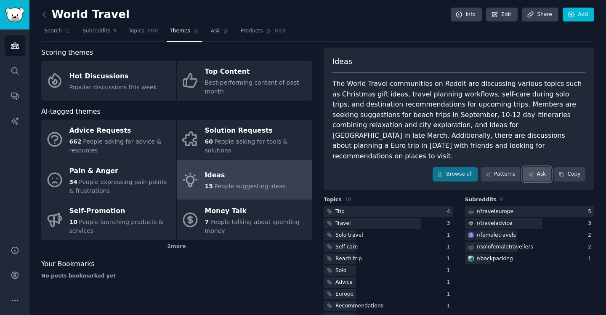
click at [533, 167] on link "Ask" at bounding box center [537, 174] width 28 height 14
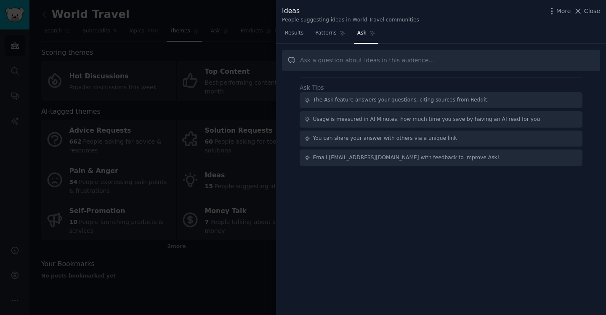
click at [449, 60] on input "text" at bounding box center [441, 60] width 318 height 21
type input "I am starting a daily email newsletter for this topic. can u tell me what to in…"
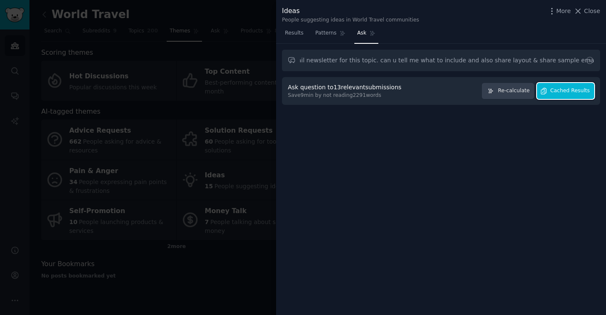
scroll to position [0, 0]
click at [560, 92] on span "Cached Results" at bounding box center [570, 91] width 40 height 8
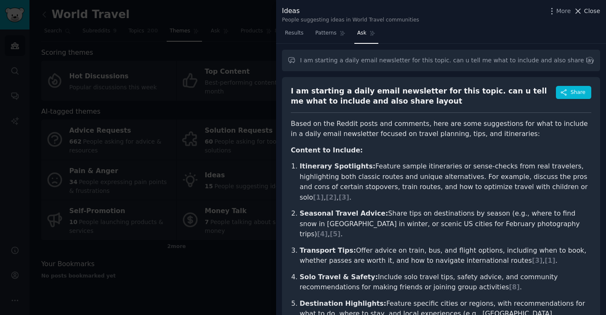
click at [577, 9] on icon at bounding box center [577, 11] width 9 height 9
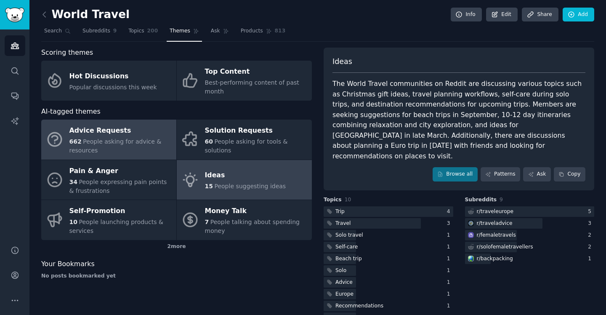
click at [117, 127] on div "Advice Requests" at bounding box center [120, 130] width 103 height 13
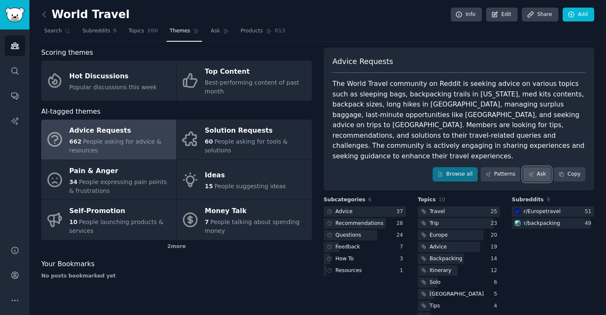
click at [530, 171] on icon at bounding box center [531, 174] width 6 height 6
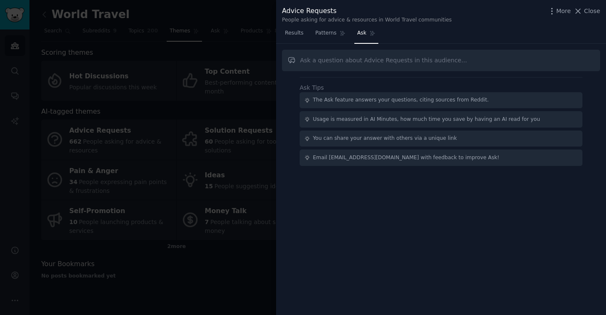
click at [386, 61] on input "text" at bounding box center [441, 60] width 318 height 21
type input "I am starting a daily email newsletter for this topic. can u tell me what to in…"
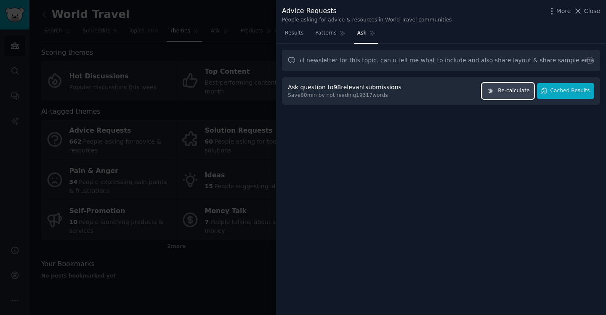
scroll to position [0, 0]
click at [505, 89] on span "Re-calculate" at bounding box center [513, 91] width 32 height 8
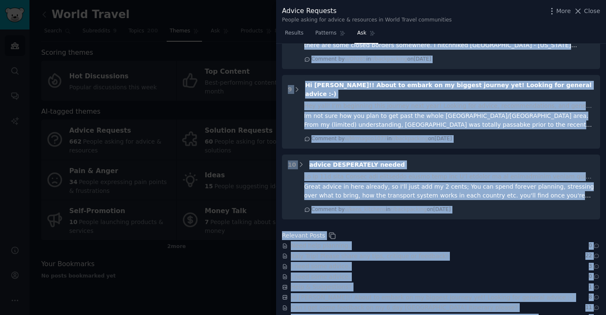
scroll to position [1008, 0]
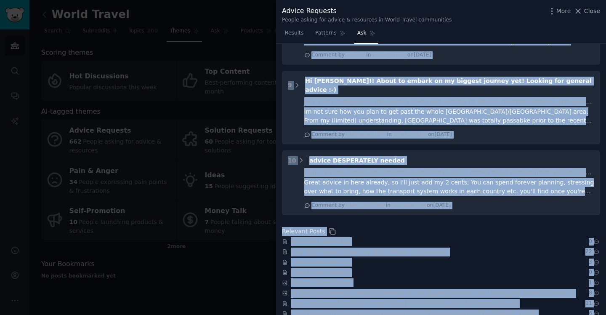
drag, startPoint x: 290, startPoint y: 121, endPoint x: 393, endPoint y: 314, distance: 218.8
click at [393, 314] on div "I am starting a daily email newsletter for this topic. can u tell me what to in…" at bounding box center [441, 179] width 330 height 271
copy div "Based on the Reddit discussions, here are some key elements and layout ideas yo…"
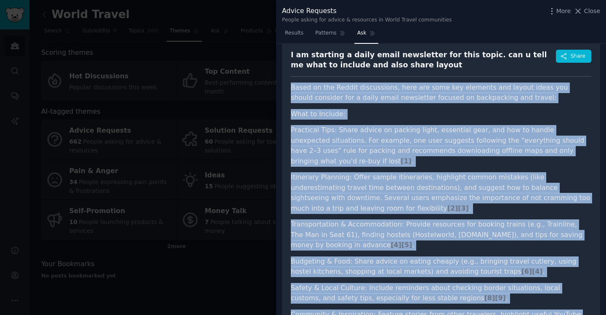
scroll to position [0, 0]
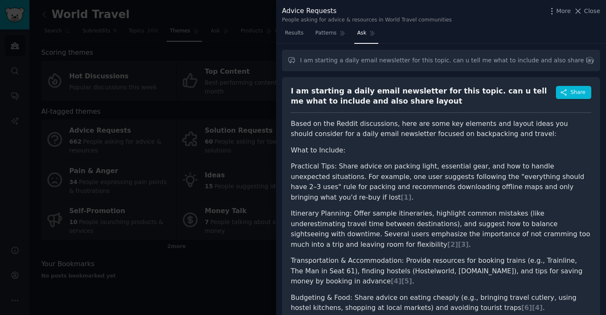
click at [397, 101] on div "I am starting a daily email newsletter for this topic. can u tell me what to in…" at bounding box center [423, 96] width 265 height 21
click at [585, 10] on span "Close" at bounding box center [592, 11] width 16 height 9
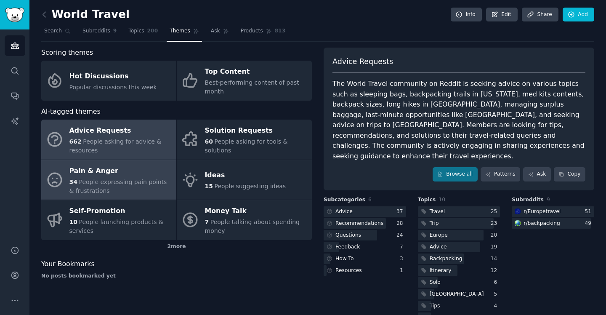
click at [102, 165] on div "Pain & Anger" at bounding box center [120, 170] width 103 height 13
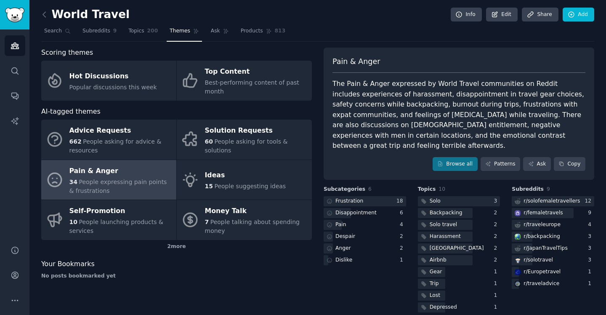
scroll to position [0, 0]
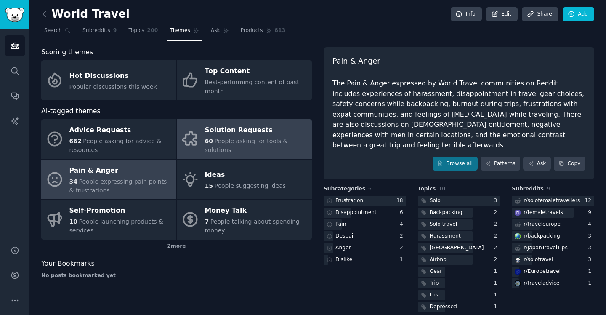
click at [217, 132] on div "Solution Requests" at bounding box center [256, 130] width 103 height 13
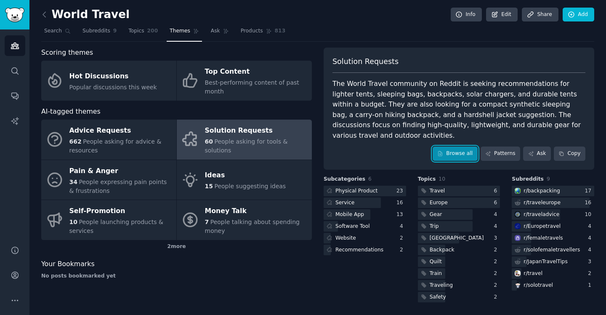
click at [462, 146] on link "Browse all" at bounding box center [454, 153] width 45 height 14
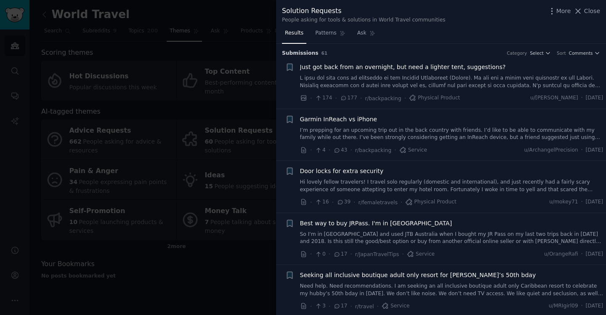
drag, startPoint x: 579, startPoint y: 13, endPoint x: 436, endPoint y: 48, distance: 147.8
click at [436, 48] on div "Solution Requests People asking for tools & solutions in World Travel communiti…" at bounding box center [441, 157] width 330 height 315
click at [580, 11] on icon at bounding box center [577, 11] width 9 height 9
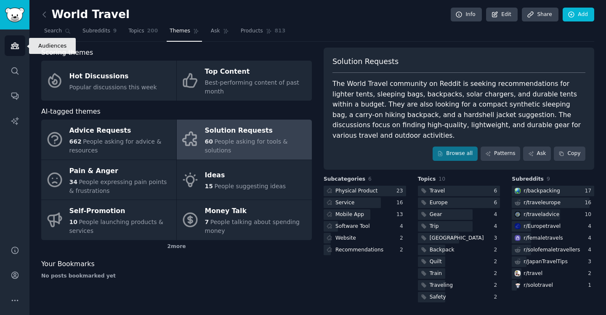
click at [16, 45] on icon "Sidebar" at bounding box center [15, 45] width 9 height 9
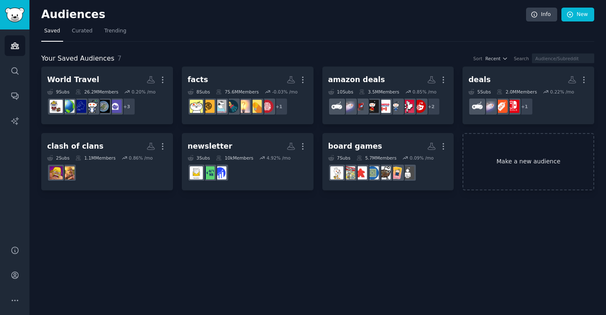
drag, startPoint x: 530, startPoint y: 162, endPoint x: 530, endPoint y: 139, distance: 22.7
click at [13, 47] on icon "Sidebar" at bounding box center [15, 46] width 8 height 6
click at [543, 160] on link "Make a new audience" at bounding box center [528, 162] width 132 height 58
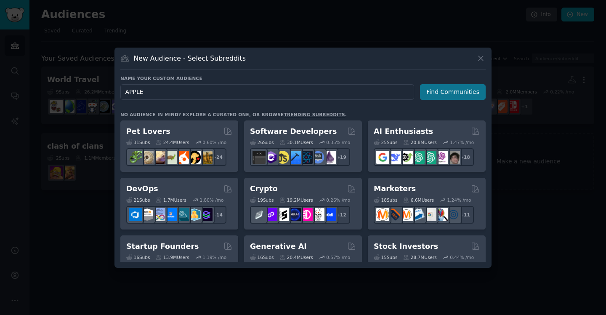
type input "APPLE"
click at [462, 95] on button "Find Communities" at bounding box center [453, 92] width 66 height 16
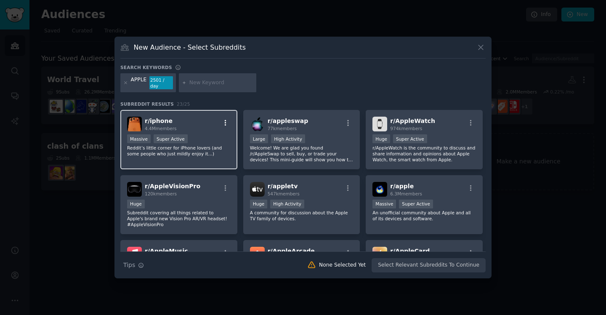
click at [224, 119] on icon "button" at bounding box center [226, 123] width 8 height 8
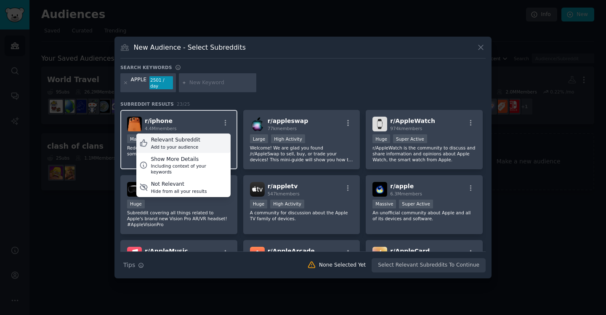
click at [199, 138] on div "Relevant Subreddit Add to your audience" at bounding box center [183, 142] width 94 height 19
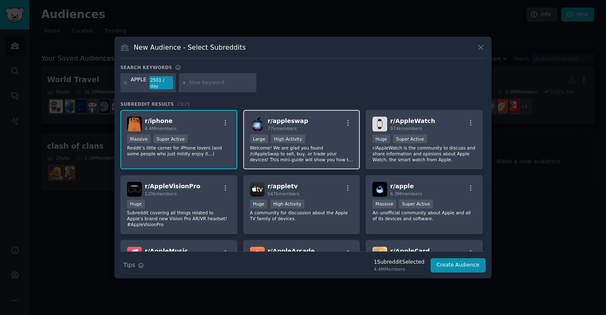
click at [351, 116] on div "r/ appleswap 77k members" at bounding box center [301, 123] width 103 height 15
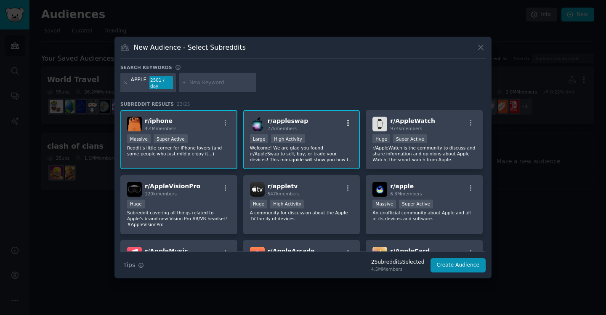
click at [347, 119] on icon "button" at bounding box center [348, 123] width 8 height 8
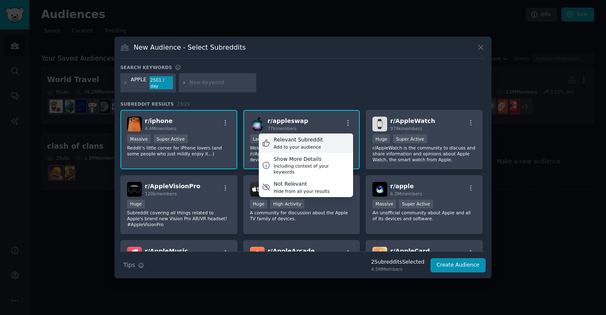
click at [337, 133] on div "Relevant Subreddit Add to your audience" at bounding box center [306, 142] width 94 height 19
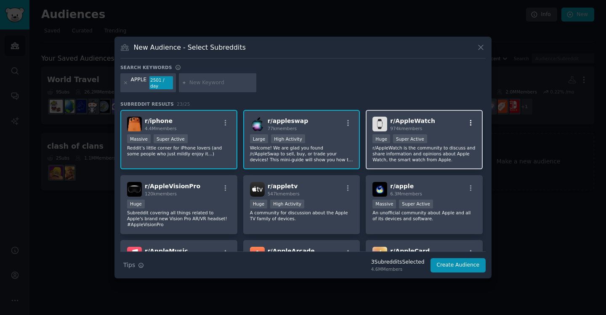
click at [470, 119] on icon "button" at bounding box center [471, 123] width 8 height 8
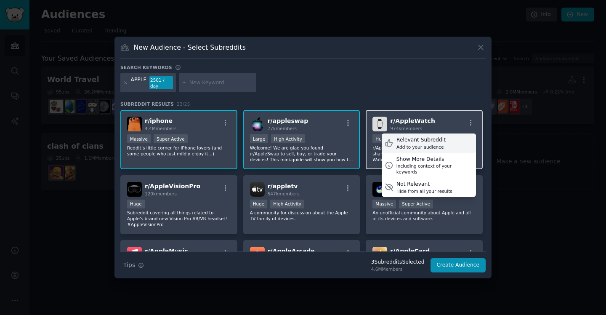
click at [444, 137] on div "Relevant Subreddit Add to your audience" at bounding box center [428, 142] width 94 height 19
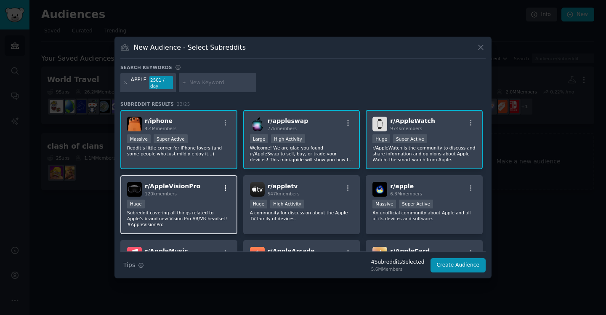
click at [223, 184] on icon "button" at bounding box center [226, 188] width 8 height 8
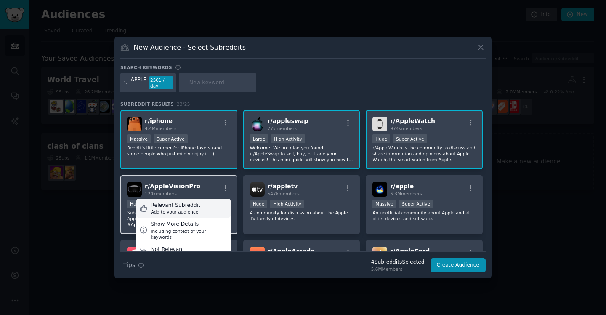
click at [216, 204] on div "Relevant Subreddit Add to your audience" at bounding box center [183, 207] width 94 height 19
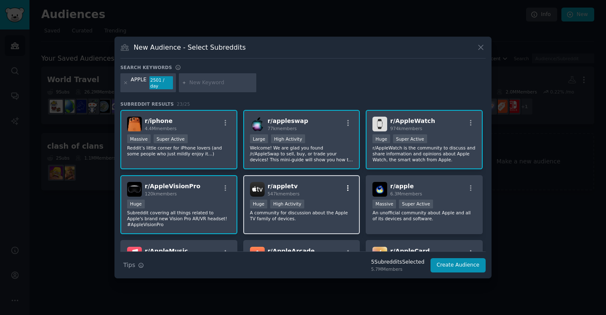
click at [345, 185] on icon "button" at bounding box center [348, 188] width 8 height 8
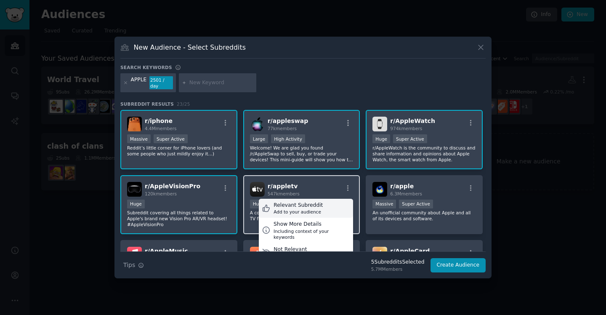
click at [325, 206] on div "Relevant Subreddit Add to your audience" at bounding box center [306, 207] width 94 height 19
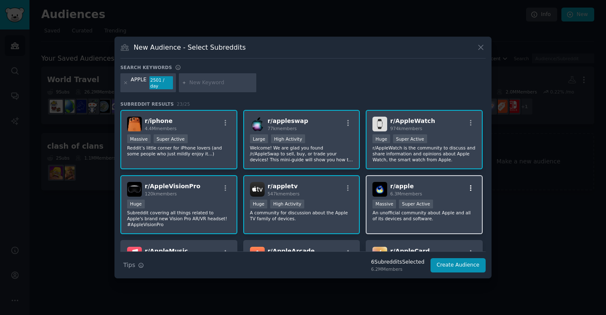
click at [470, 185] on icon "button" at bounding box center [471, 188] width 2 height 6
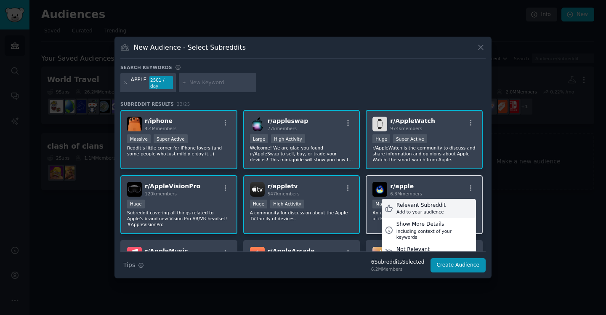
click at [439, 205] on div "Relevant Subreddit" at bounding box center [420, 205] width 49 height 8
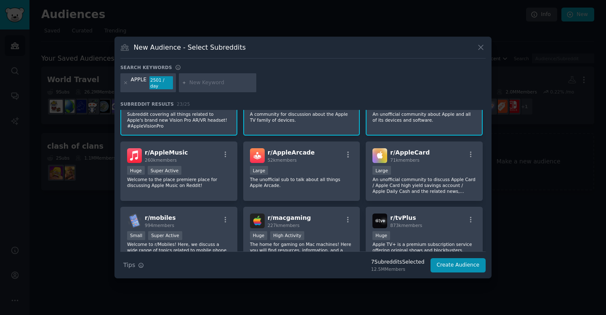
scroll to position [122, 0]
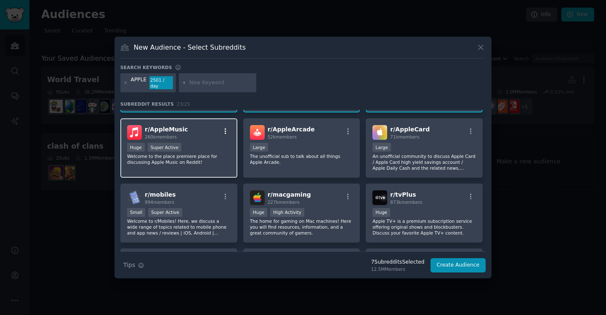
click at [223, 128] on icon "button" at bounding box center [226, 131] width 8 height 8
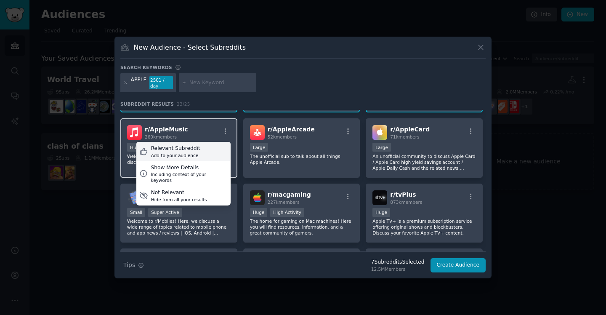
click at [210, 148] on div "Relevant Subreddit Add to your audience" at bounding box center [183, 151] width 94 height 19
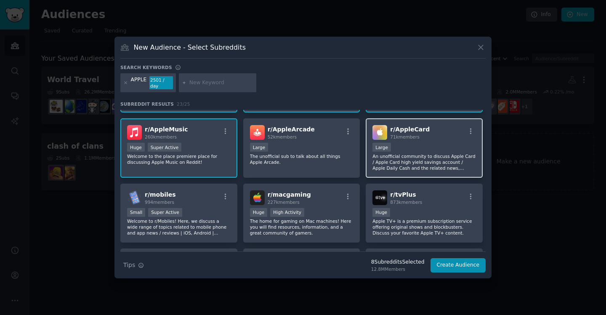
scroll to position [138, 0]
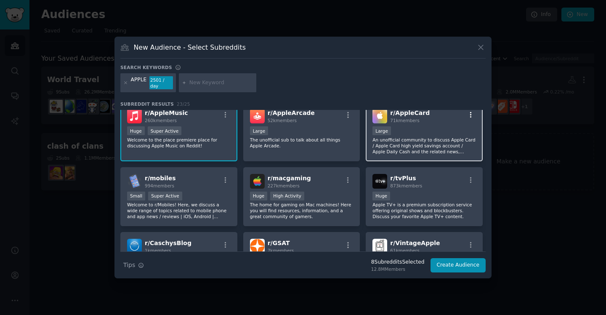
click at [468, 113] on icon "button" at bounding box center [471, 115] width 8 height 8
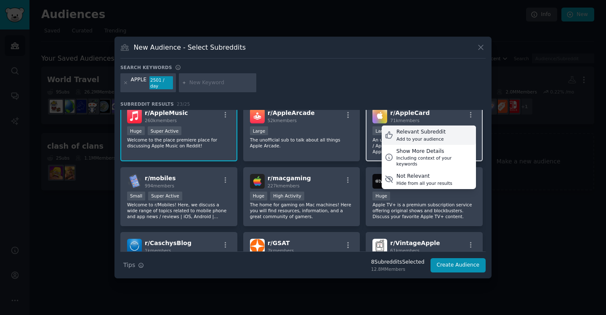
click at [434, 132] on div "Relevant Subreddit" at bounding box center [420, 132] width 49 height 8
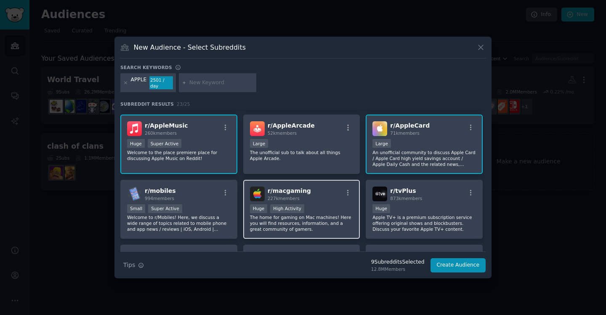
scroll to position [121, 0]
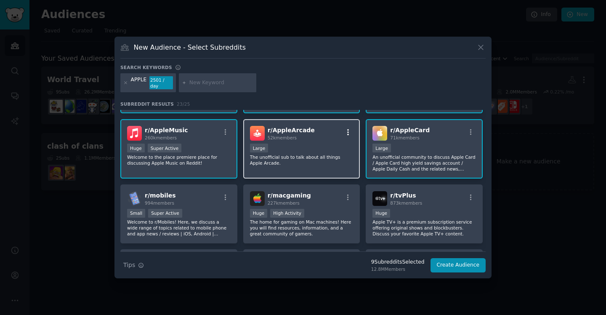
click at [344, 128] on icon "button" at bounding box center [348, 132] width 8 height 8
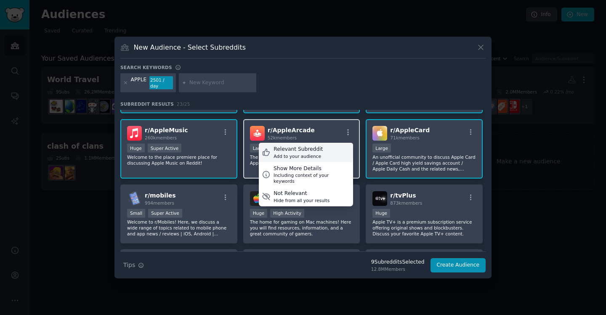
click at [313, 148] on div "Relevant Subreddit" at bounding box center [297, 150] width 49 height 8
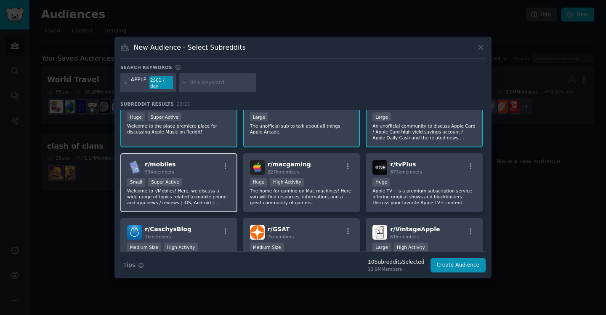
scroll to position [153, 0]
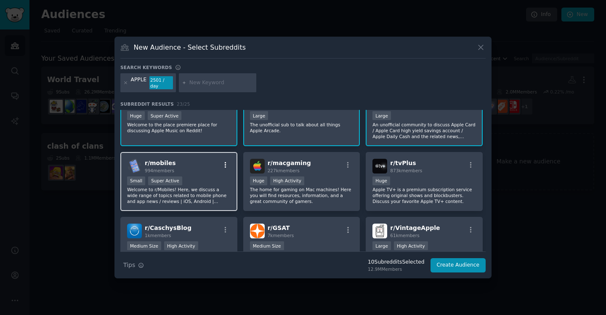
click at [224, 162] on icon "button" at bounding box center [226, 165] width 8 height 8
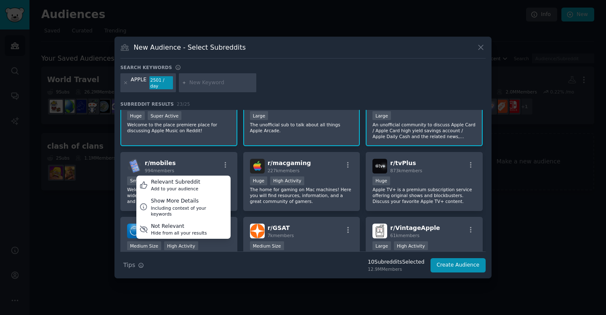
click at [325, 210] on div "r/ iphone 4.4M members Massive Super Active Reddit’s little corner for iPhone l…" at bounding box center [302, 149] width 365 height 384
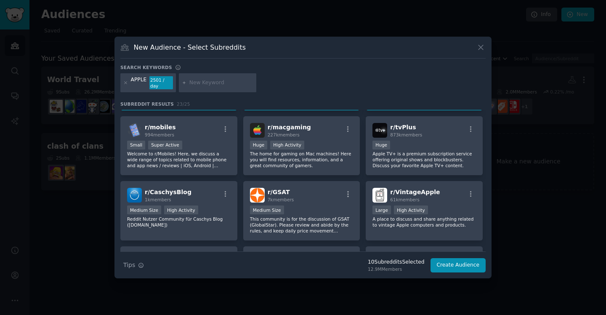
scroll to position [186, 0]
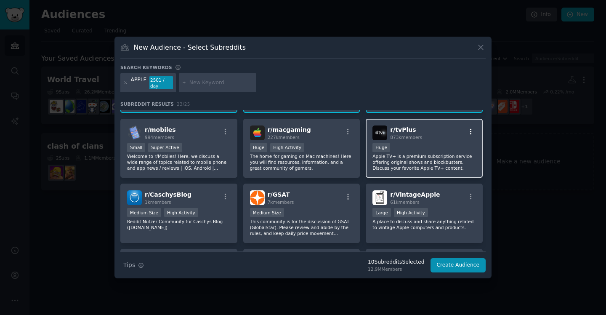
click at [470, 128] on icon "button" at bounding box center [471, 131] width 2 height 6
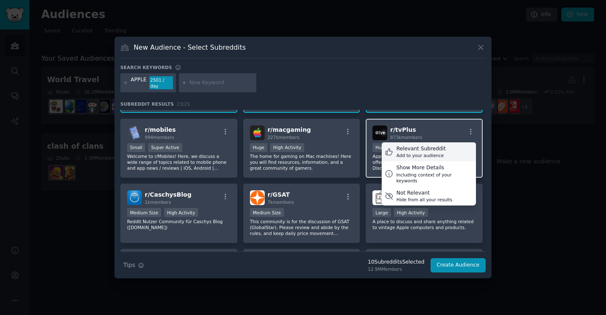
click at [438, 146] on div "Relevant Subreddit" at bounding box center [420, 149] width 49 height 8
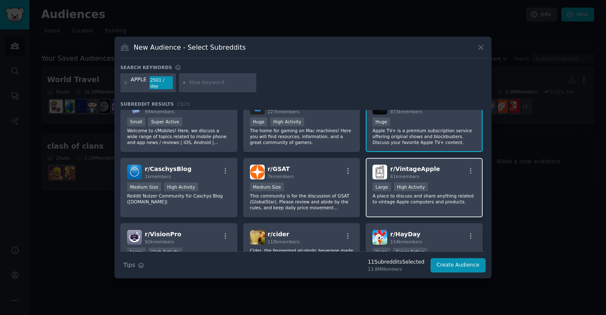
scroll to position [213, 0]
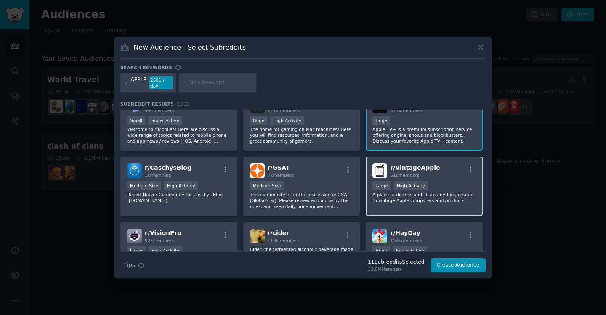
click at [468, 163] on div "r/ VintageApple 61k members" at bounding box center [423, 170] width 103 height 15
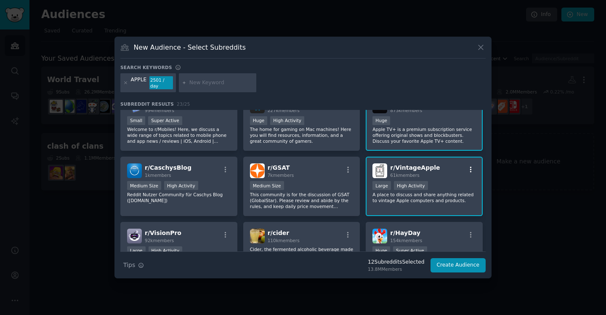
click at [470, 166] on icon "button" at bounding box center [471, 170] width 8 height 8
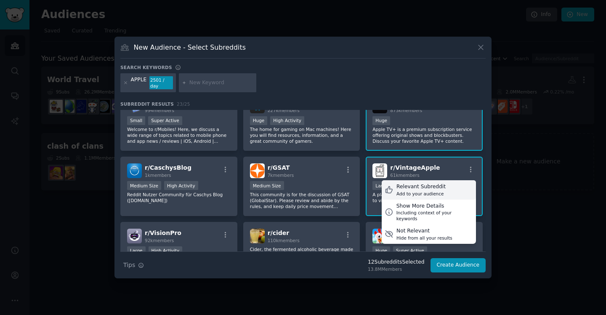
click at [437, 184] on div "Relevant Subreddit" at bounding box center [420, 187] width 49 height 8
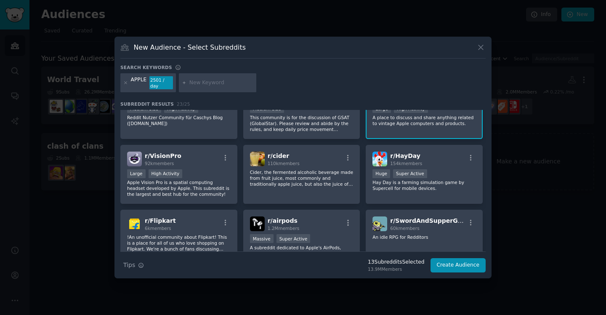
scroll to position [296, 0]
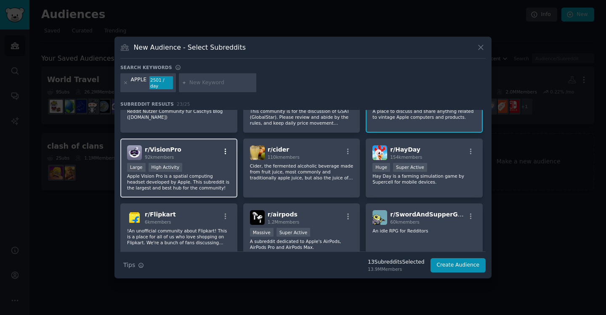
click at [222, 148] on icon "button" at bounding box center [226, 152] width 8 height 8
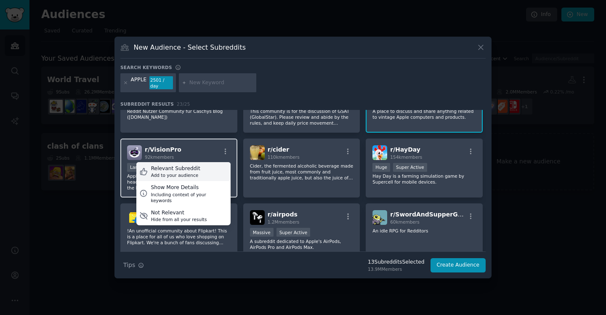
click at [203, 166] on div "Relevant Subreddit Add to your audience" at bounding box center [183, 171] width 94 height 19
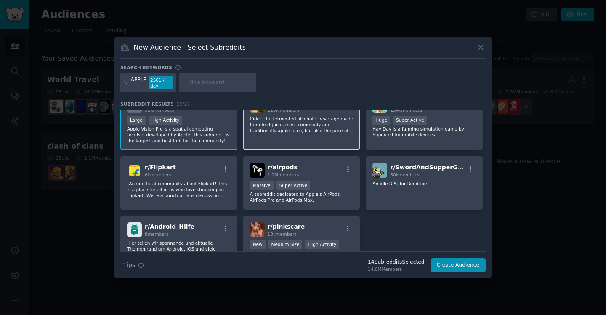
scroll to position [348, 0]
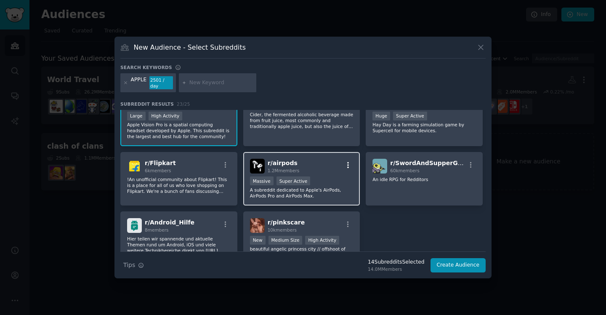
click at [348, 161] on icon "button" at bounding box center [348, 165] width 8 height 8
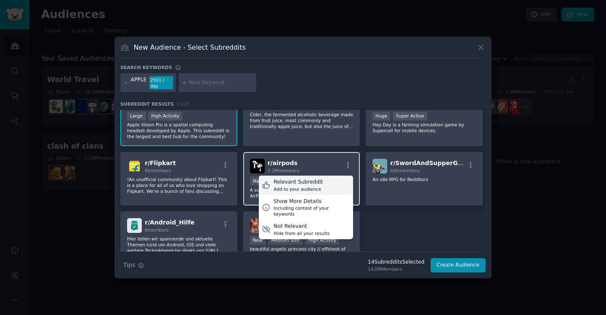
click at [312, 186] on div "Add to your audience" at bounding box center [297, 189] width 49 height 6
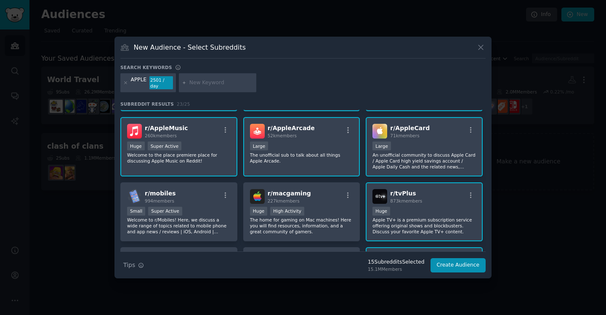
scroll to position [122, 0]
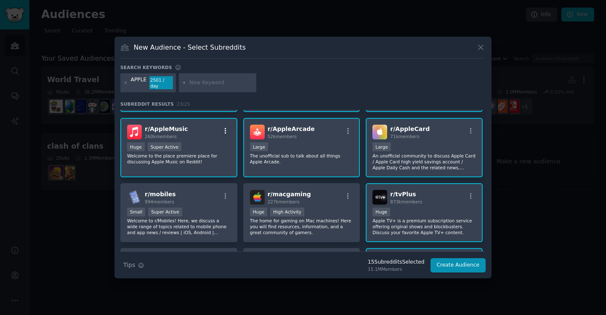
click at [225, 130] on icon "button" at bounding box center [226, 131] width 2 height 6
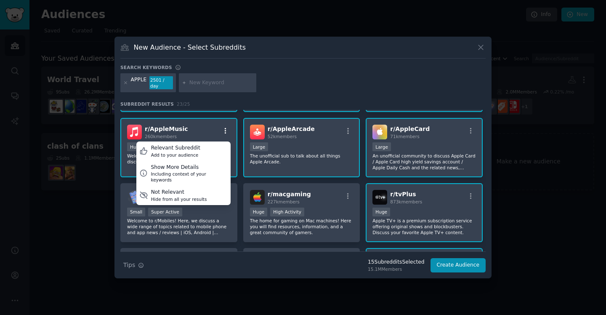
click at [225, 130] on icon "button" at bounding box center [226, 131] width 2 height 6
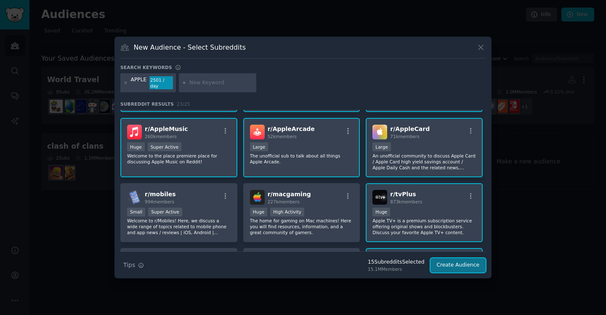
click at [462, 261] on button "Create Audience" at bounding box center [458, 265] width 56 height 14
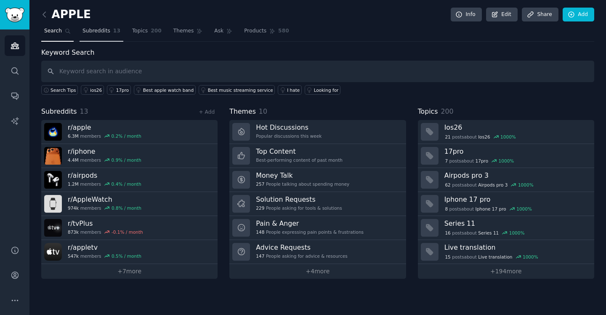
click at [90, 30] on span "Subreddits" at bounding box center [96, 31] width 28 height 8
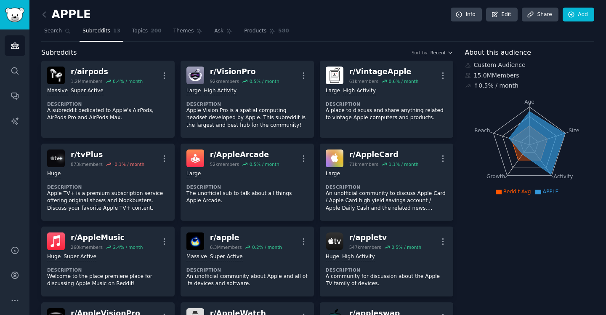
scroll to position [23, 0]
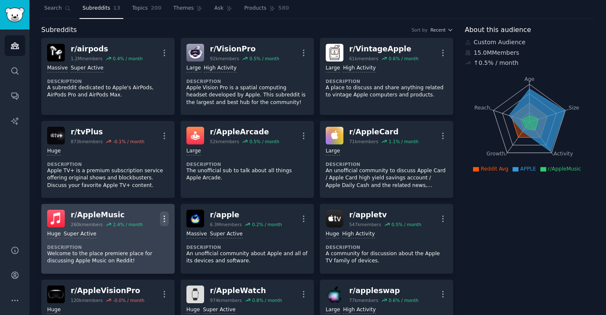
click at [162, 217] on icon "button" at bounding box center [164, 218] width 9 height 9
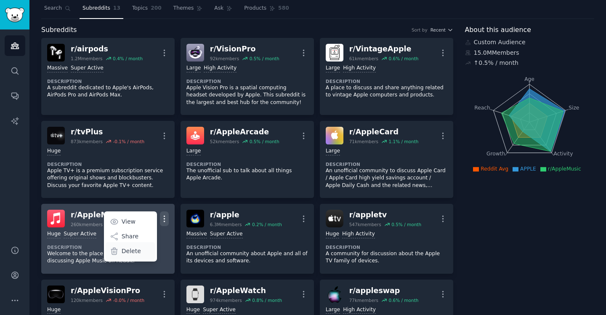
click at [137, 249] on p "Delete" at bounding box center [131, 250] width 19 height 9
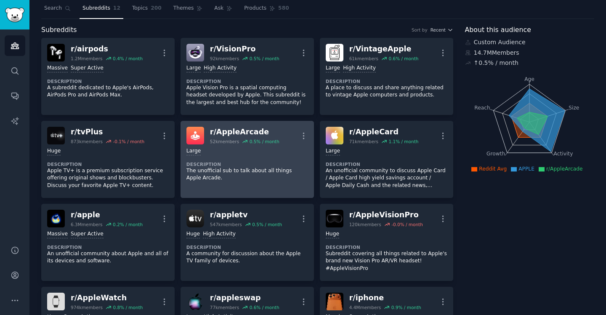
scroll to position [0, 0]
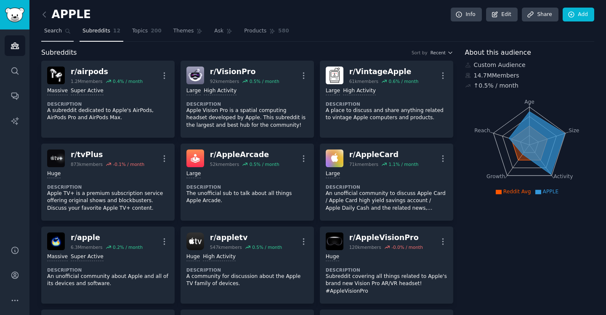
click at [54, 30] on span "Search" at bounding box center [53, 31] width 18 height 8
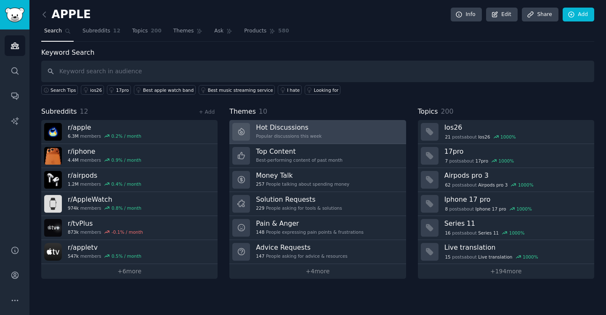
click at [272, 127] on h3 "Hot Discussions" at bounding box center [289, 127] width 66 height 9
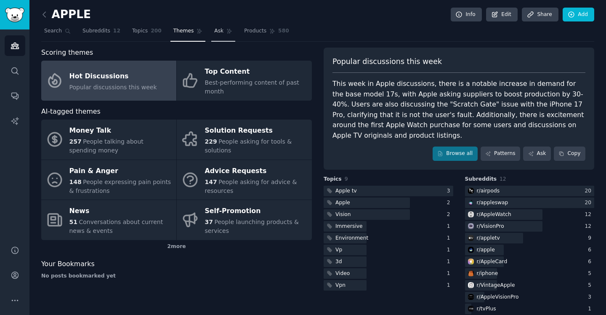
click at [214, 31] on span "Ask" at bounding box center [218, 31] width 9 height 8
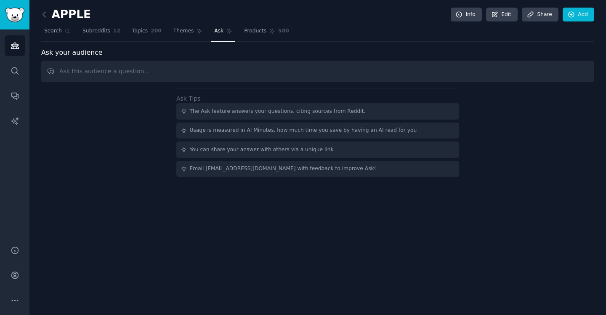
click at [206, 76] on input "text" at bounding box center [317, 71] width 553 height 21
click at [212, 67] on input "text" at bounding box center [317, 71] width 553 height 21
paste input "I am starting a daily email newsletter for this topic. can u tell me what to in…"
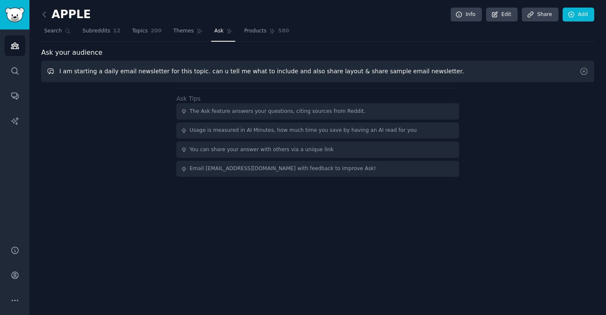
type input "I am starting a daily email newsletter for this topic. can u tell me what to in…"
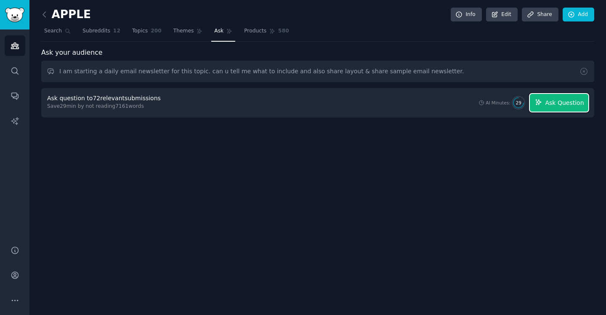
click at [563, 104] on span "Ask Question" at bounding box center [564, 102] width 39 height 9
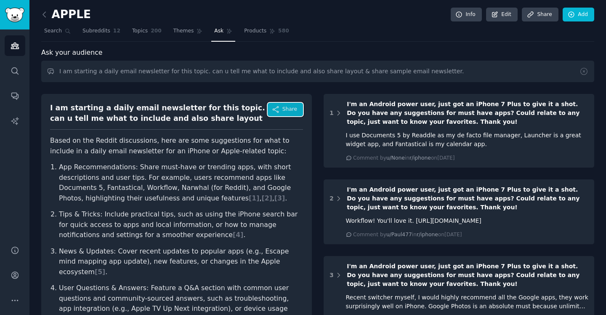
click at [277, 109] on icon "button" at bounding box center [276, 110] width 8 height 8
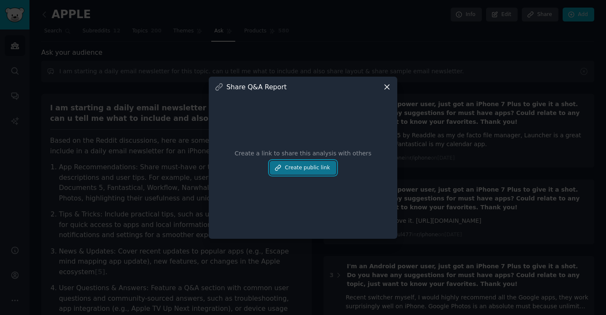
click at [291, 168] on button "Create public link" at bounding box center [303, 168] width 66 height 14
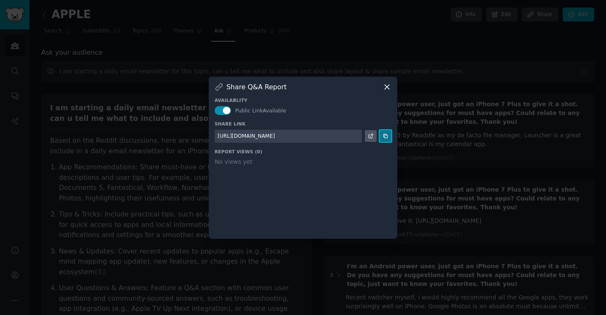
click at [386, 135] on icon at bounding box center [385, 136] width 6 height 6
